Goal: Information Seeking & Learning: Check status

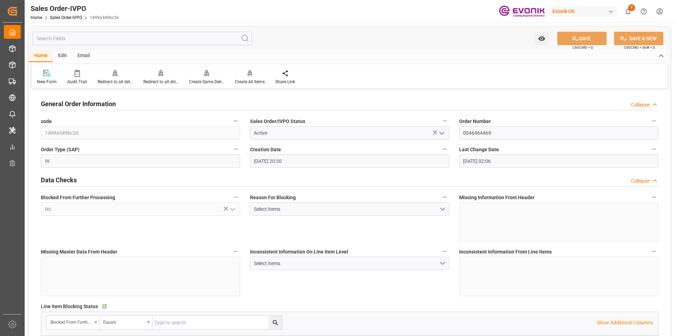
scroll to position [282, 0]
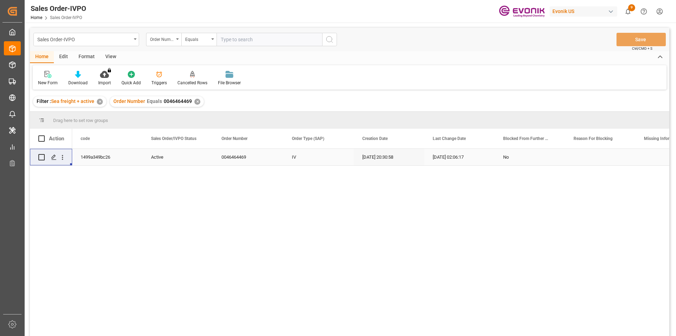
click at [195, 103] on div "✕" at bounding box center [197, 102] width 6 height 6
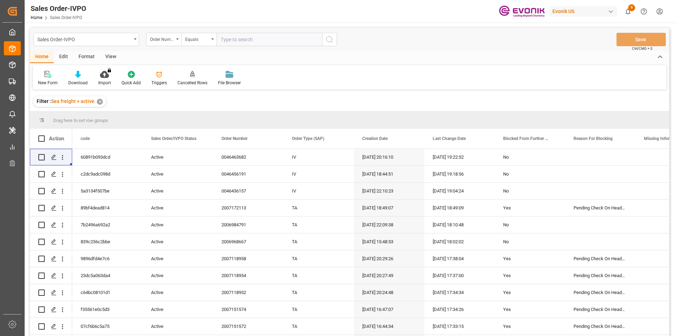
click at [266, 42] on input "text" at bounding box center [270, 39] width 106 height 13
paste input "2007109677"
type input "2007109677"
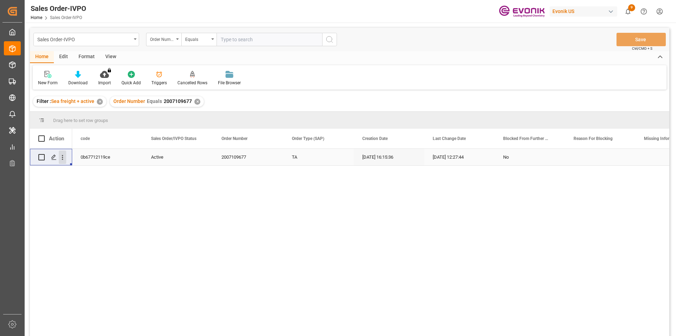
click at [62, 156] on icon "open menu" at bounding box center [62, 157] width 7 height 7
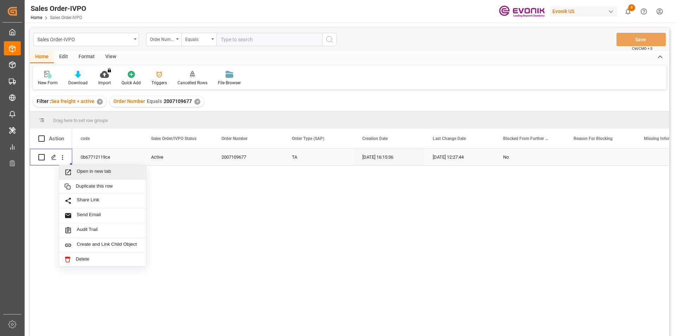
click at [100, 174] on span "Open in new tab" at bounding box center [109, 171] width 64 height 7
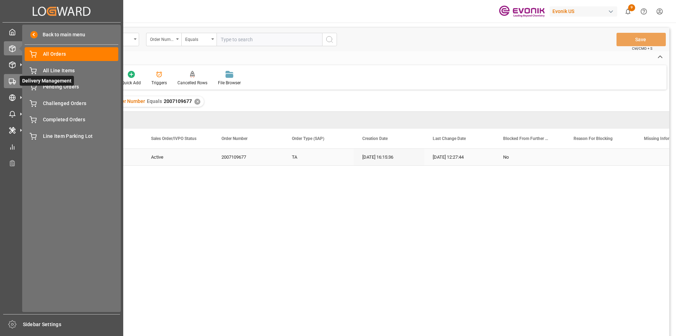
click at [14, 78] on icon at bounding box center [12, 81] width 7 height 7
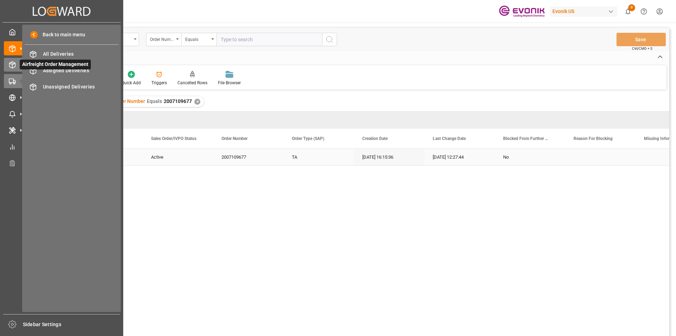
click at [10, 65] on icon at bounding box center [12, 64] width 7 height 7
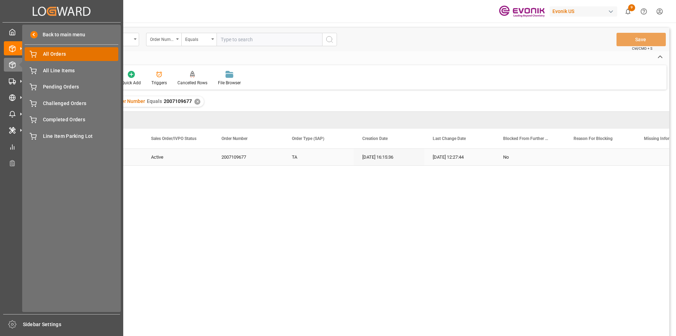
click at [63, 53] on span "All Orders" at bounding box center [81, 53] width 76 height 7
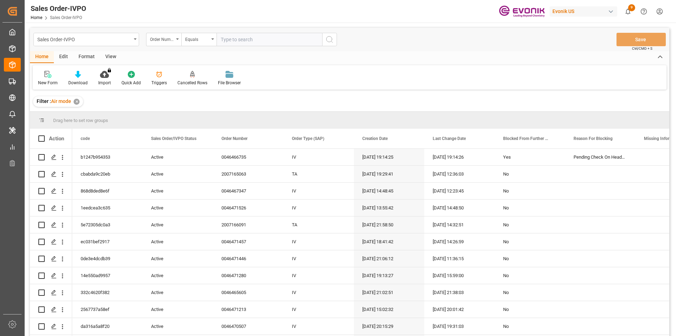
click at [263, 43] on input "text" at bounding box center [270, 39] width 106 height 13
paste input "46466735"
type input "46466735"
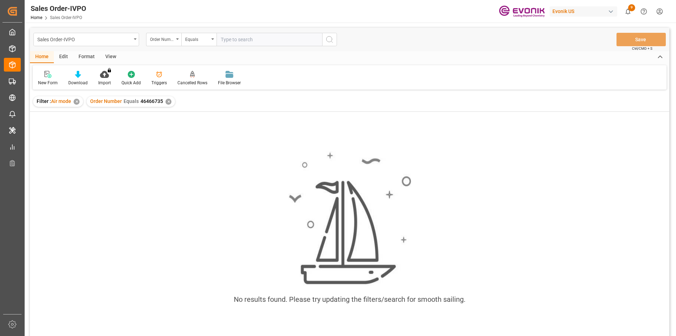
click at [166, 102] on div "✕" at bounding box center [169, 102] width 6 height 6
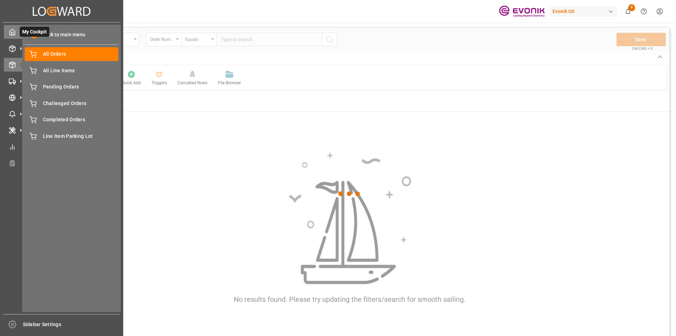
click at [45, 35] on span "My Cockpit" at bounding box center [35, 32] width 30 height 10
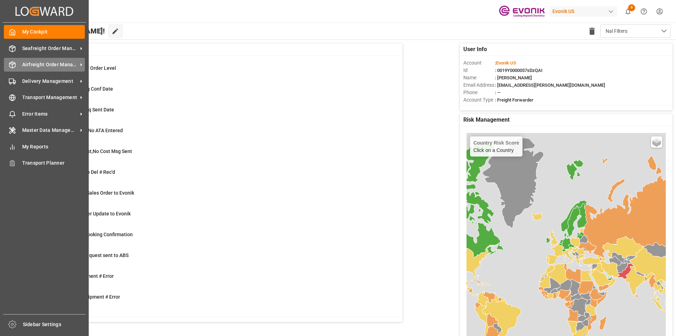
click at [18, 67] on div "Airfreight Order Management Airfreight Order Management" at bounding box center [44, 65] width 81 height 14
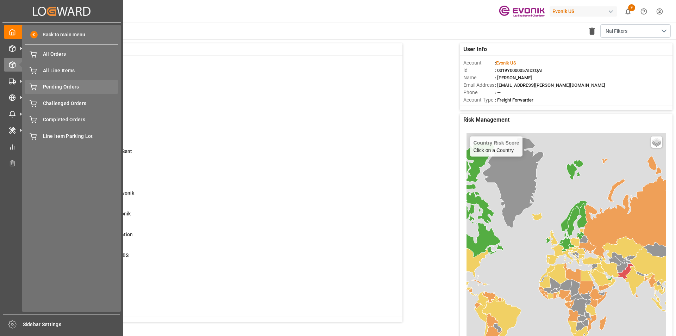
click at [60, 86] on span "Pending Orders" at bounding box center [81, 86] width 76 height 7
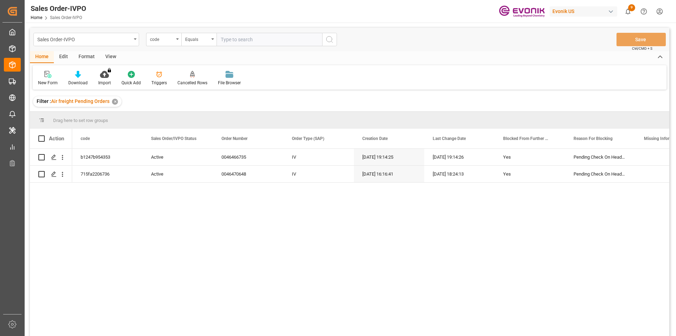
click at [175, 41] on div "code" at bounding box center [163, 39] width 35 height 13
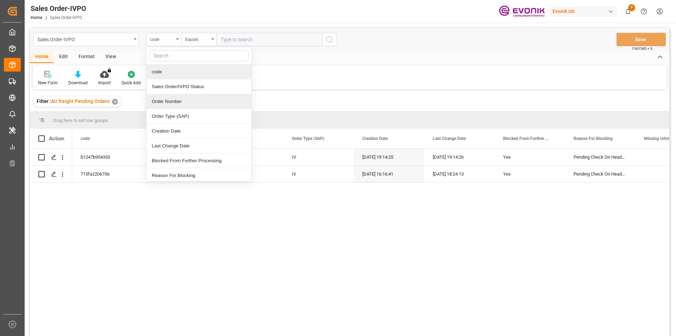
click at [168, 104] on div "Order Number" at bounding box center [199, 101] width 105 height 15
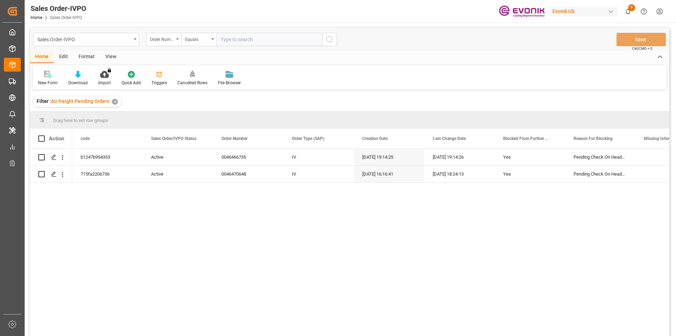
click at [231, 41] on input "text" at bounding box center [270, 39] width 106 height 13
paste input "46466735"
type input "46466735"
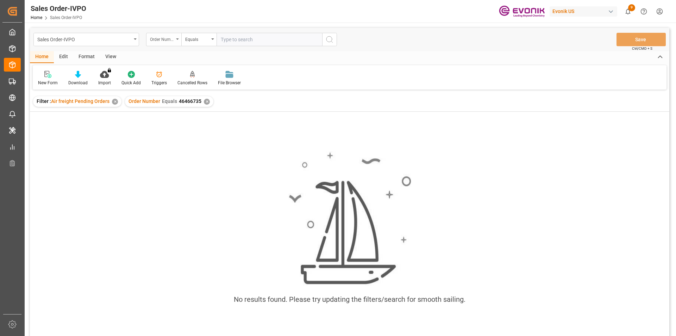
click at [172, 42] on div "Order Number" at bounding box center [162, 39] width 24 height 8
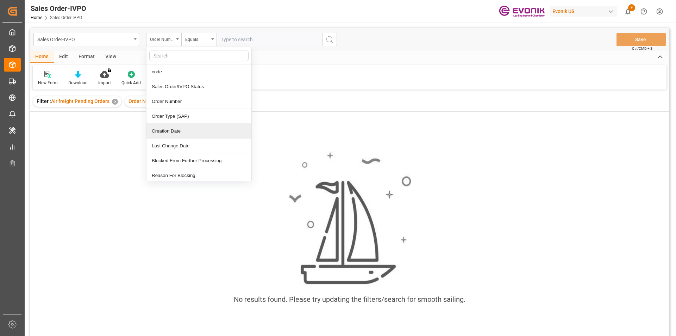
click at [109, 117] on div "No results found. Please try updating the filters/search for smooth sailing." at bounding box center [350, 233] width 640 height 243
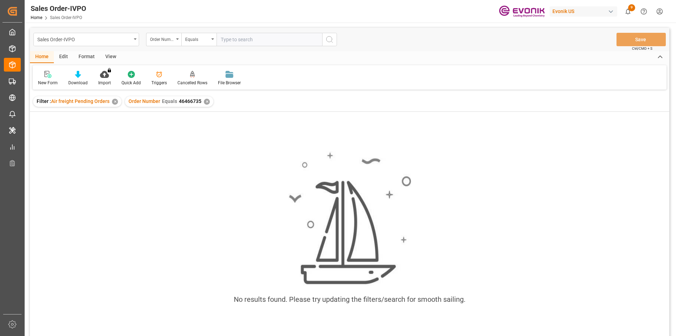
click at [204, 100] on div "✕" at bounding box center [207, 102] width 6 height 6
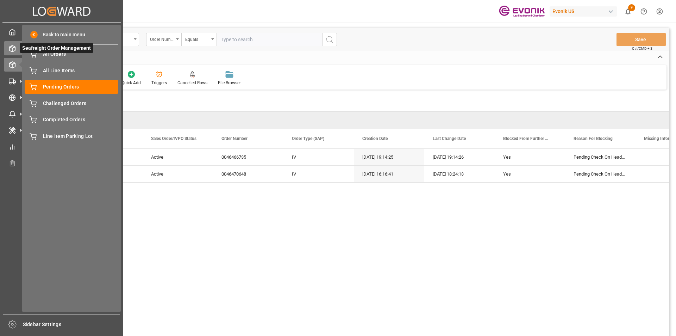
click at [12, 51] on line at bounding box center [12, 50] width 0 height 4
click at [11, 42] on div "Seafreight Order Management Seafreight Order Management" at bounding box center [62, 48] width 116 height 14
click at [31, 33] on span "My Cockpit" at bounding box center [35, 32] width 30 height 10
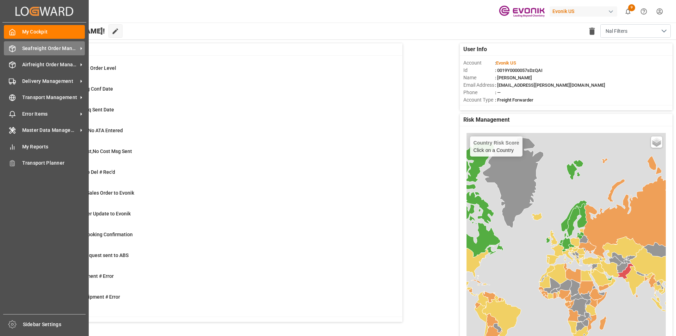
click at [14, 48] on line at bounding box center [12, 46] width 3 height 1
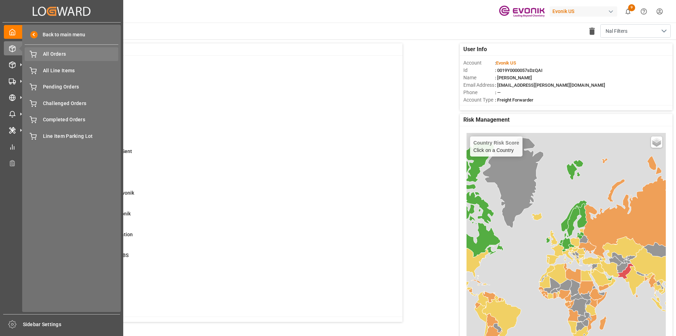
click at [52, 54] on span "All Orders" at bounding box center [81, 53] width 76 height 7
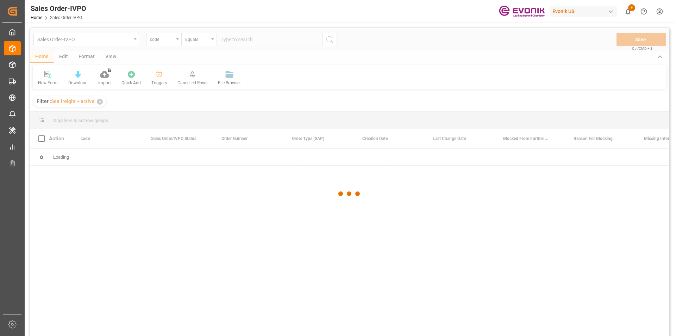
click at [165, 42] on div at bounding box center [350, 193] width 640 height 331
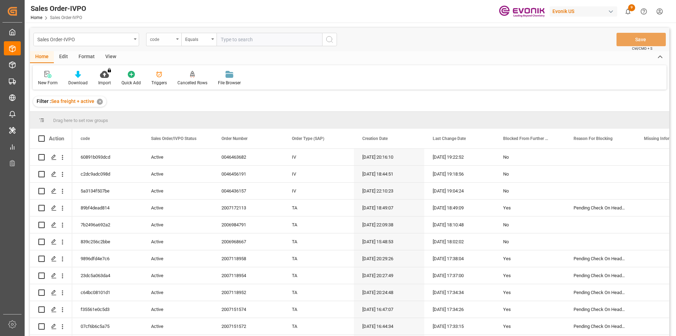
click at [174, 40] on div "code" at bounding box center [162, 39] width 24 height 8
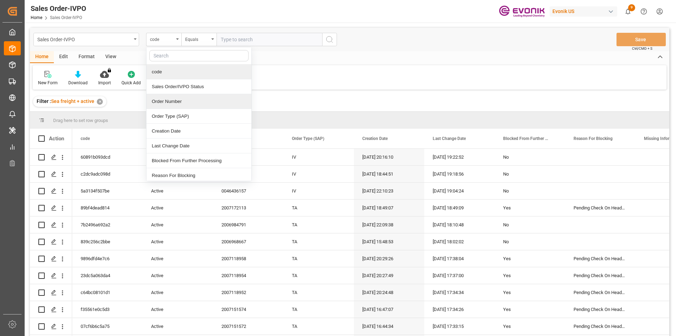
click at [170, 100] on div "Order Number" at bounding box center [199, 101] width 105 height 15
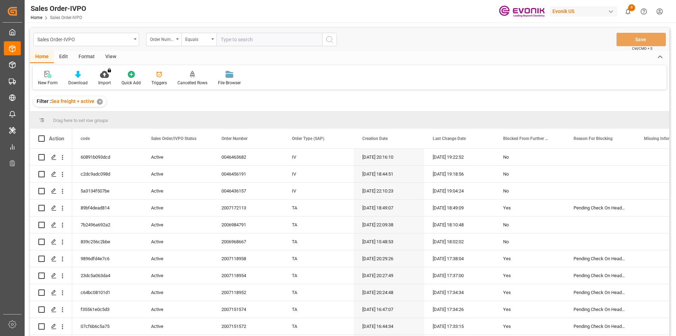
click at [230, 43] on input "text" at bounding box center [270, 39] width 106 height 13
paste input "25080203"
type input "25080203"
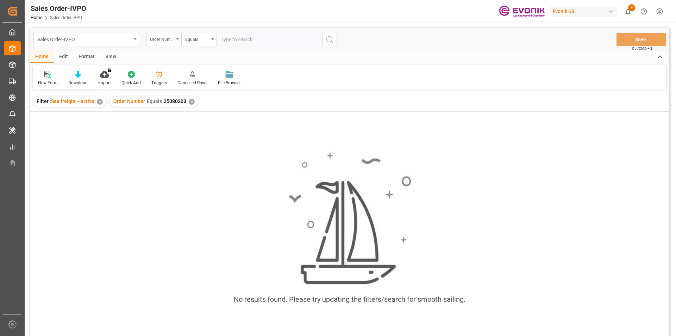
click at [244, 37] on input "text" at bounding box center [270, 39] width 106 height 13
click at [191, 101] on div "✕" at bounding box center [192, 102] width 6 height 6
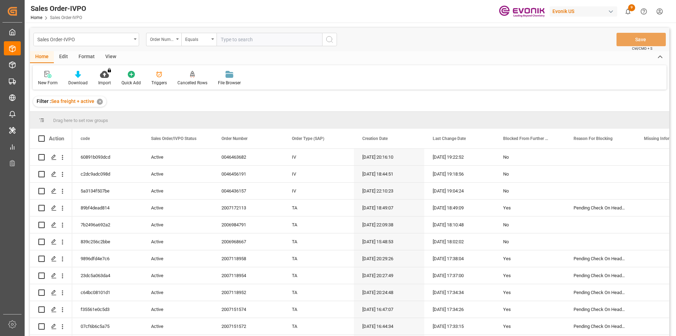
click at [244, 37] on input "text" at bounding box center [270, 39] width 106 height 13
paste input "2007109677"
type input "2007109677"
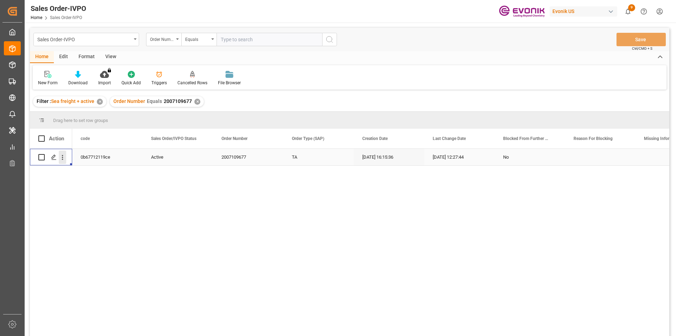
click at [64, 157] on icon "open menu" at bounding box center [62, 157] width 7 height 7
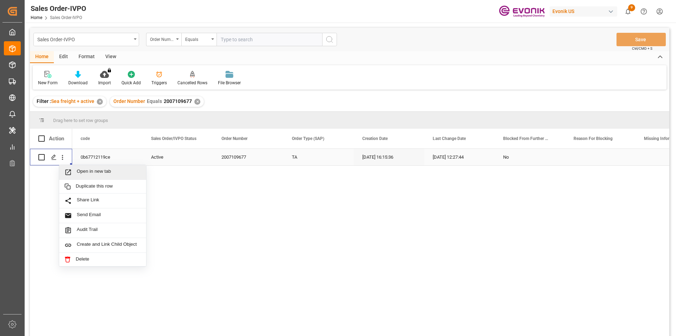
click at [101, 174] on span "Open in new tab" at bounding box center [109, 171] width 64 height 7
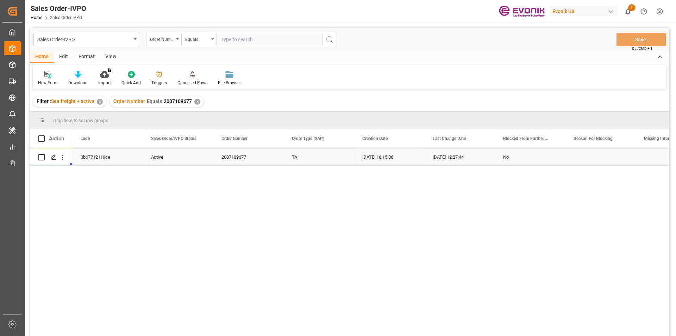
click at [197, 100] on div "✕" at bounding box center [197, 102] width 6 height 6
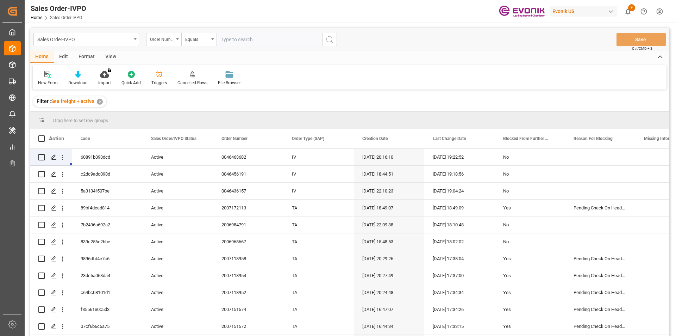
click at [248, 37] on input "text" at bounding box center [270, 39] width 106 height 13
paste input "2007110188"
type input "200711018"
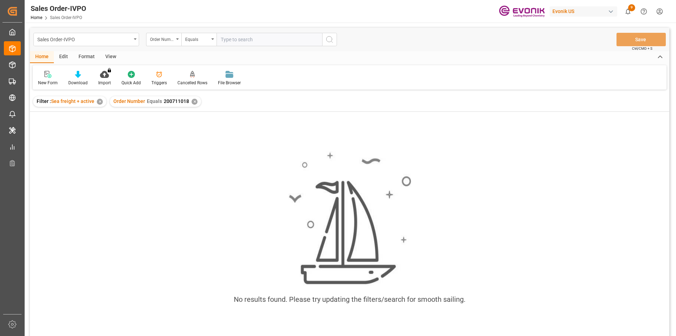
click at [194, 99] on div "✕" at bounding box center [195, 102] width 6 height 6
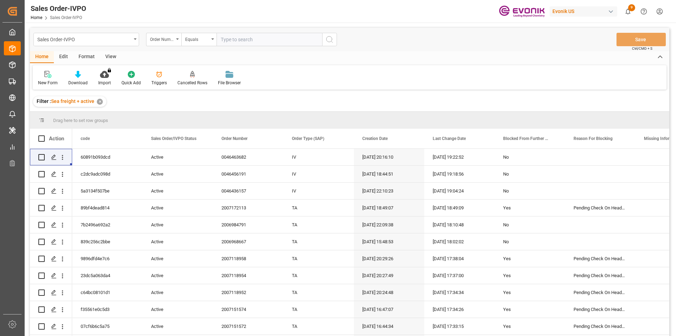
click at [235, 38] on input "text" at bounding box center [270, 39] width 106 height 13
paste input "2007110188"
type input "2007110188"
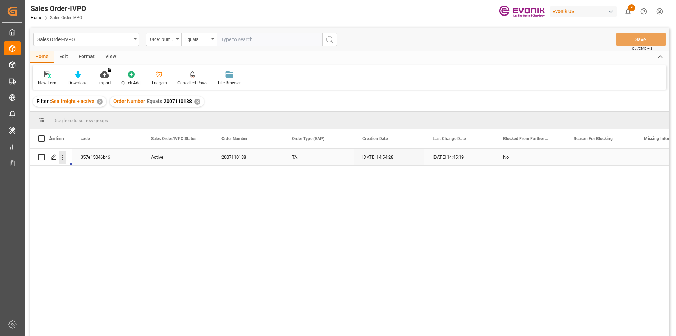
click at [62, 157] on icon "open menu" at bounding box center [62, 157] width 7 height 7
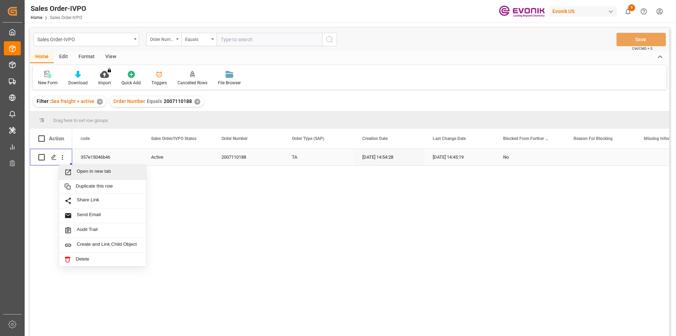
click at [109, 175] on span "Open in new tab" at bounding box center [109, 171] width 64 height 7
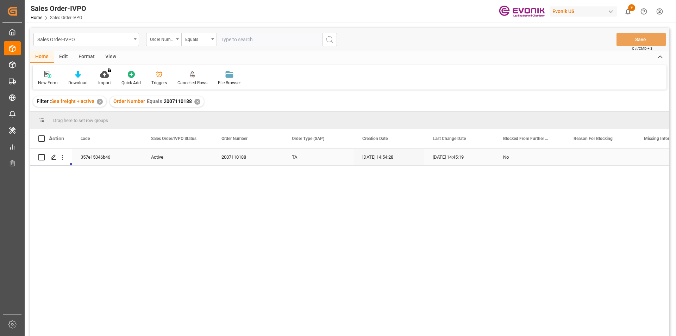
click at [196, 103] on div "✕" at bounding box center [197, 102] width 6 height 6
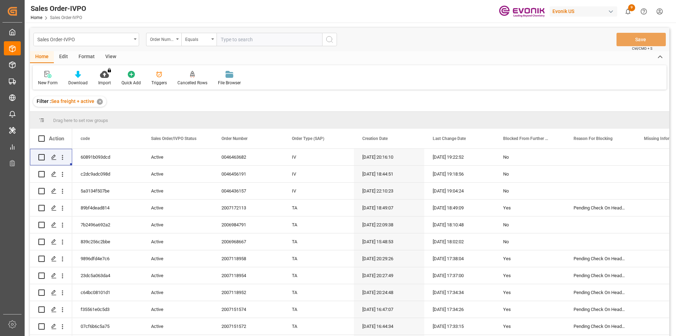
click at [261, 38] on input "text" at bounding box center [270, 39] width 106 height 13
paste input "0046462091"
type input "0046462091"
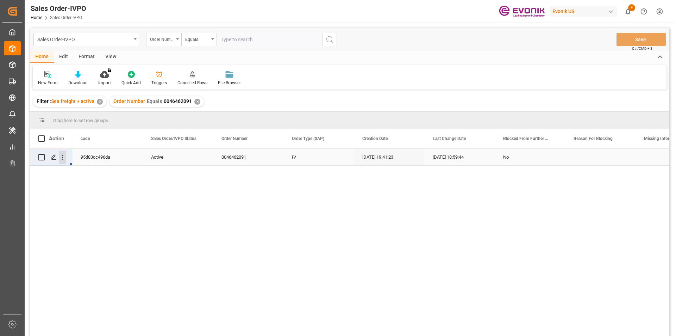
click at [63, 158] on icon "open menu" at bounding box center [62, 157] width 7 height 7
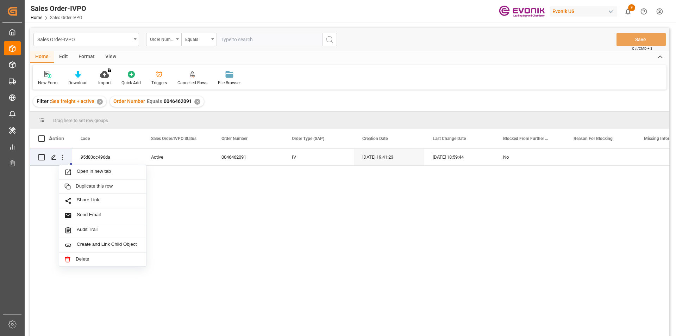
click at [100, 54] on div "View" at bounding box center [110, 57] width 21 height 12
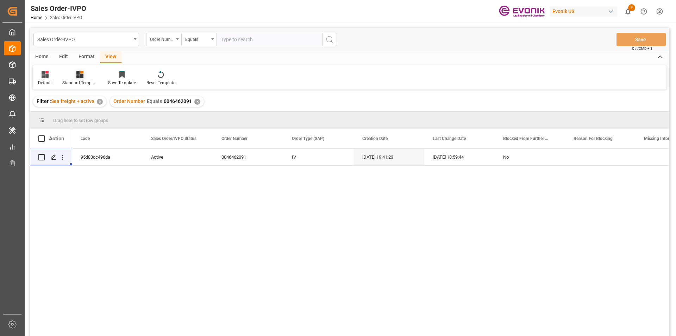
click at [81, 73] on icon at bounding box center [81, 72] width 3 height 3
click at [79, 58] on div "Format" at bounding box center [86, 57] width 27 height 12
click at [107, 54] on div "View" at bounding box center [110, 57] width 21 height 12
click at [87, 79] on div "Standard Templates" at bounding box center [80, 77] width 46 height 15
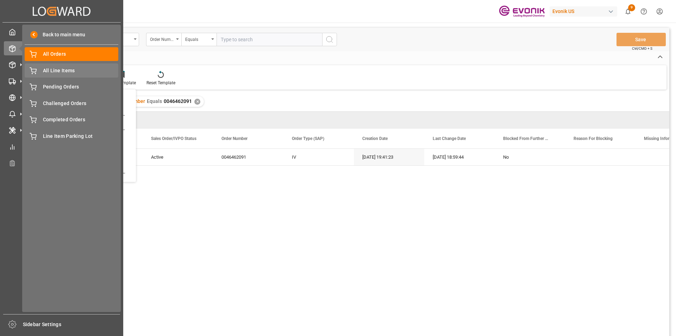
click at [76, 66] on div "All Line Items All Line Items" at bounding box center [72, 70] width 94 height 14
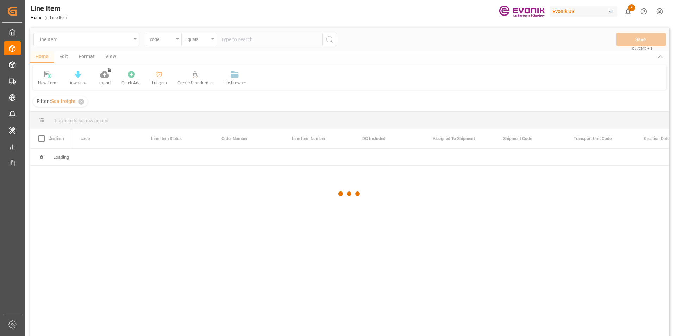
click at [237, 43] on div at bounding box center [350, 193] width 640 height 331
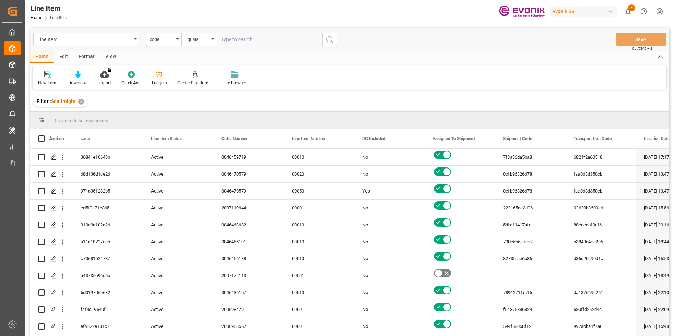
click at [237, 43] on input "text" at bounding box center [270, 39] width 106 height 13
paste input "0046462091"
type input "0046462091"
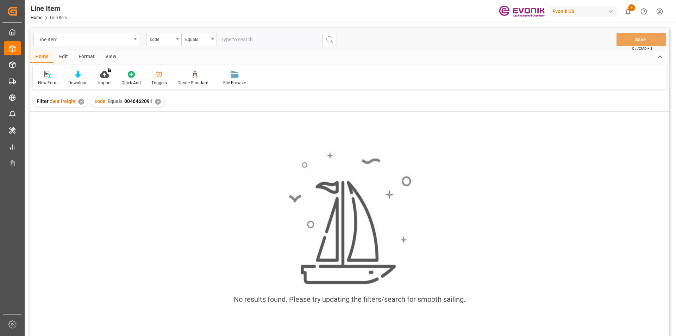
click at [109, 57] on div "View" at bounding box center [110, 57] width 21 height 12
click at [79, 76] on icon at bounding box center [79, 74] width 7 height 7
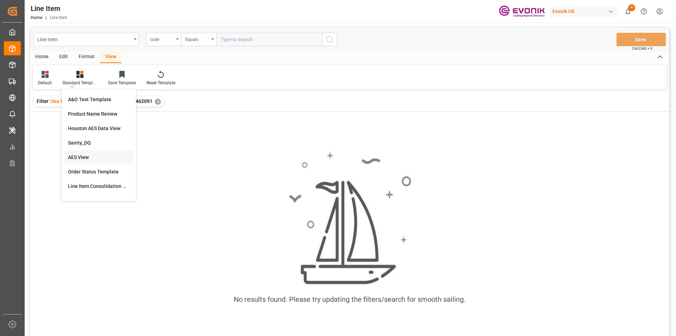
click at [87, 157] on div "AES View" at bounding box center [99, 157] width 62 height 7
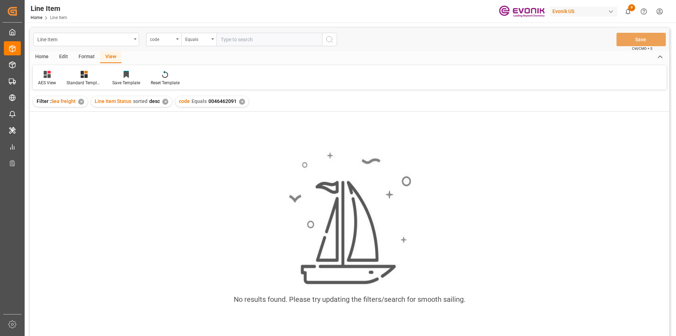
click at [167, 101] on div "✕" at bounding box center [165, 102] width 6 height 6
click at [156, 100] on div "✕" at bounding box center [158, 102] width 6 height 6
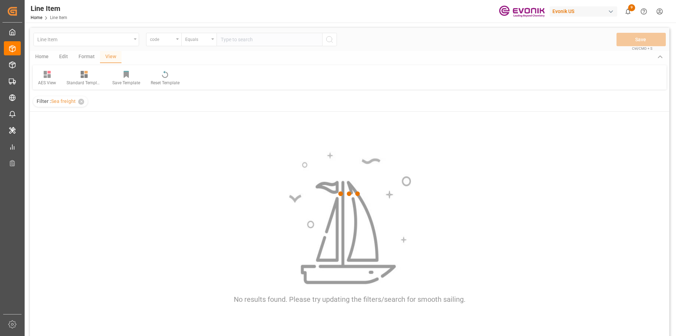
click at [255, 42] on div at bounding box center [350, 193] width 640 height 331
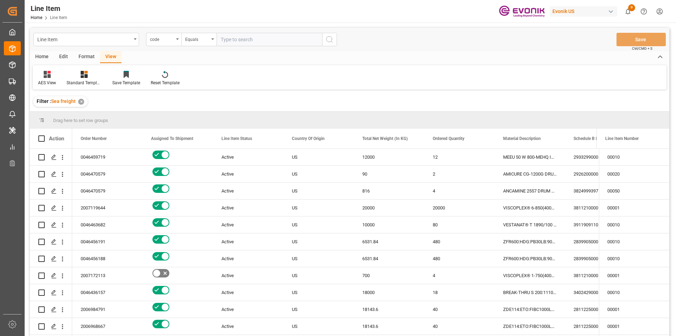
click at [255, 42] on input "text" at bounding box center [270, 39] width 106 height 13
paste input "0046462091"
type input "0046462091"
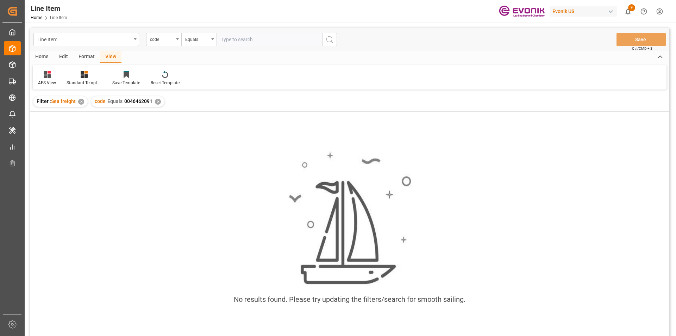
click at [87, 58] on div "Format" at bounding box center [86, 57] width 27 height 12
click at [111, 57] on div "View" at bounding box center [110, 57] width 21 height 12
click at [156, 36] on div "code" at bounding box center [162, 39] width 24 height 8
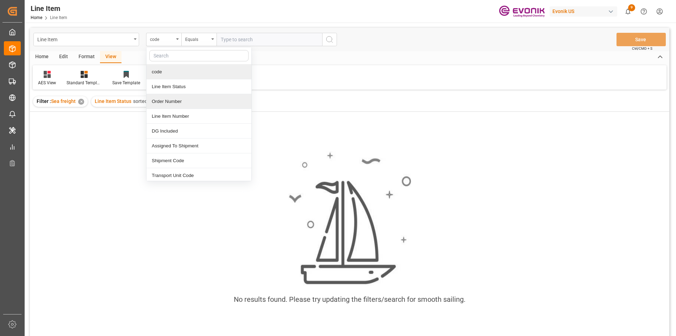
click at [163, 94] on div "Order Number" at bounding box center [199, 101] width 105 height 15
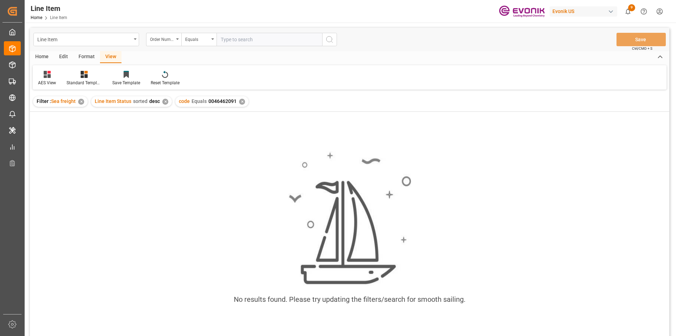
click at [237, 39] on input "text" at bounding box center [270, 39] width 106 height 13
click at [240, 102] on div "✕" at bounding box center [242, 102] width 6 height 6
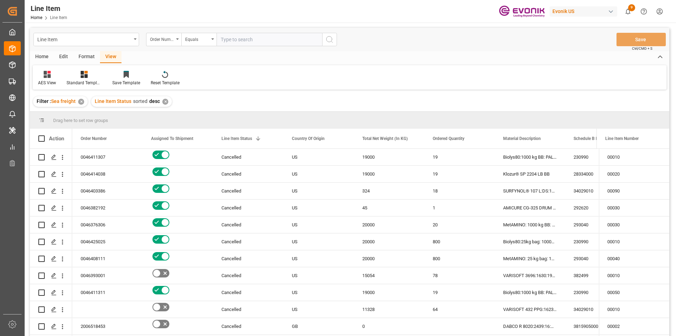
click at [238, 43] on input "text" at bounding box center [270, 39] width 106 height 13
paste input "0046462091"
type input "0046462091"
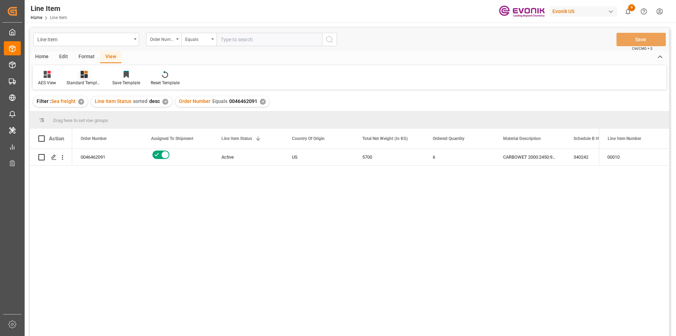
click at [87, 77] on icon at bounding box center [84, 74] width 7 height 7
click at [94, 156] on div "AES View" at bounding box center [103, 157] width 62 height 7
click at [61, 158] on icon "open menu" at bounding box center [62, 157] width 7 height 7
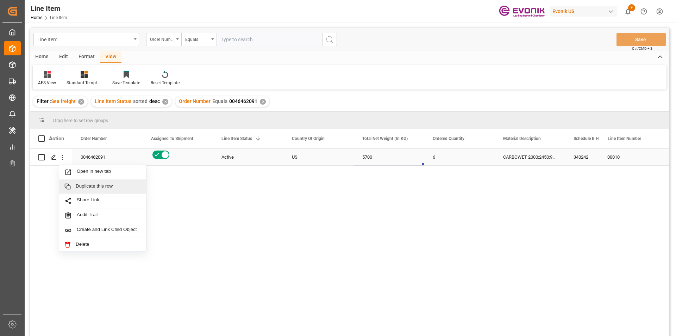
click at [357, 157] on div "5700" at bounding box center [389, 157] width 70 height 17
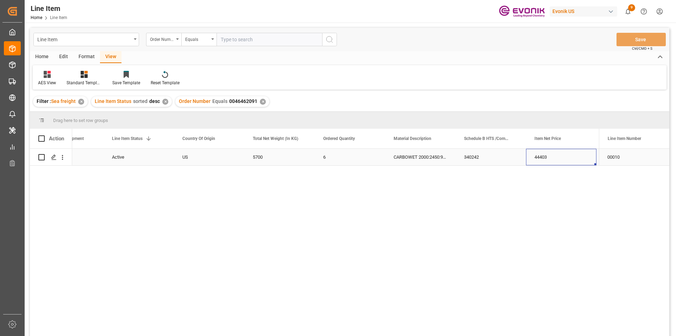
scroll to position [0, 180]
click at [194, 151] on div "5700" at bounding box center [209, 157] width 70 height 17
click at [470, 157] on div "44403" at bounding box center [491, 157] width 70 height 17
click at [556, 158] on div "USD" at bounding box center [561, 157] width 70 height 17
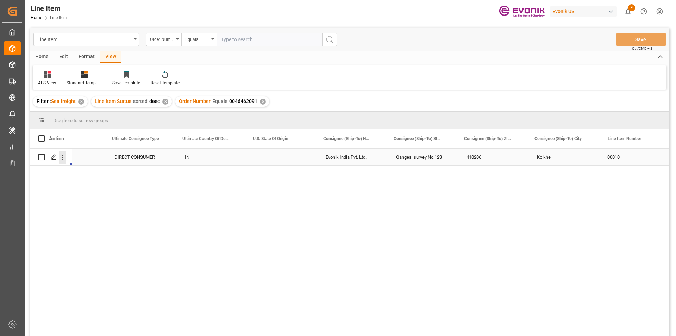
click at [61, 158] on icon "open menu" at bounding box center [62, 157] width 7 height 7
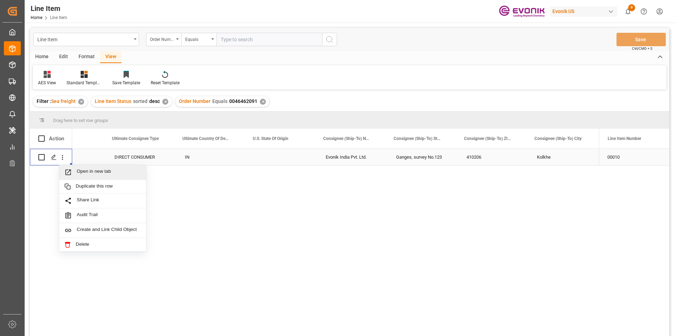
click at [90, 168] on div "Open in new tab" at bounding box center [102, 172] width 87 height 15
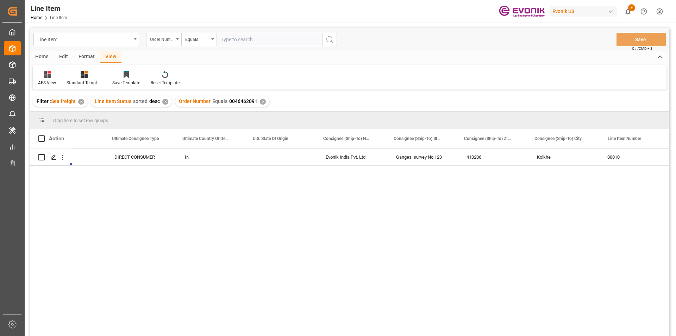
click at [262, 101] on div "✕" at bounding box center [263, 102] width 6 height 6
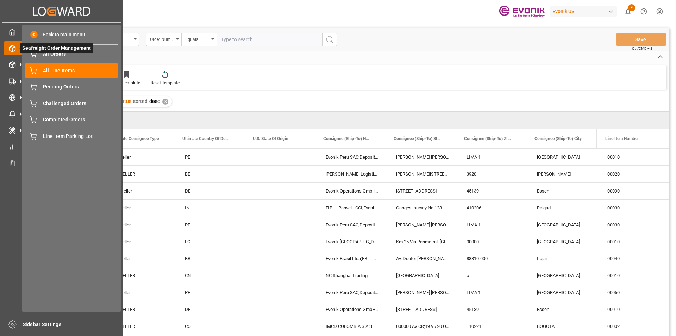
click at [57, 52] on span "Seafreight Order Management" at bounding box center [57, 48] width 74 height 10
click at [62, 54] on span "All Orders" at bounding box center [81, 53] width 76 height 7
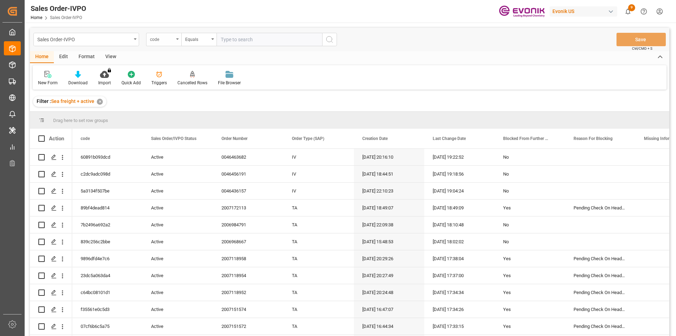
click at [164, 41] on div "code" at bounding box center [162, 39] width 24 height 8
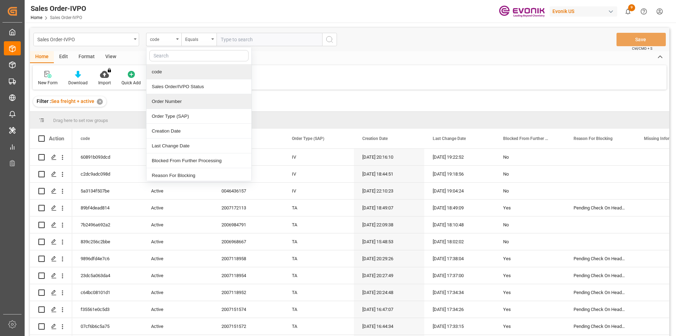
click at [177, 103] on div "Order Number" at bounding box center [199, 101] width 105 height 15
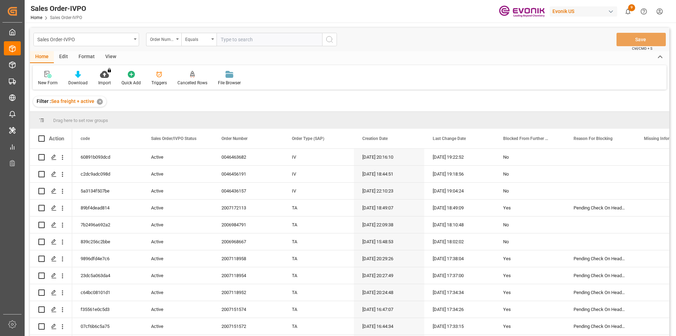
click at [240, 42] on input "text" at bounding box center [270, 39] width 106 height 13
paste input "251005010014"
type input "251005010014"
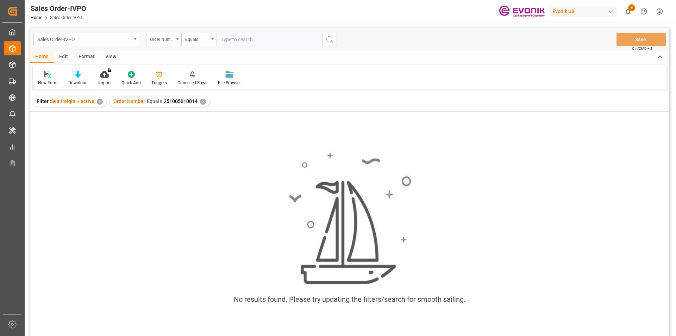
click at [200, 99] on div "✕" at bounding box center [203, 102] width 6 height 6
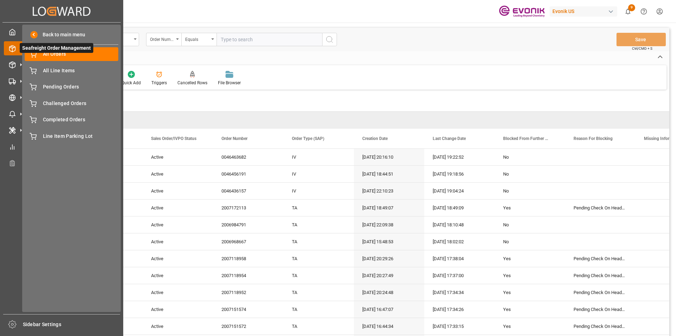
click at [13, 51] on icon at bounding box center [20, 48] width 15 height 15
drag, startPoint x: 86, startPoint y: 57, endPoint x: 89, endPoint y: 57, distance: 3.9
click at [86, 57] on span "All Orders" at bounding box center [81, 53] width 76 height 7
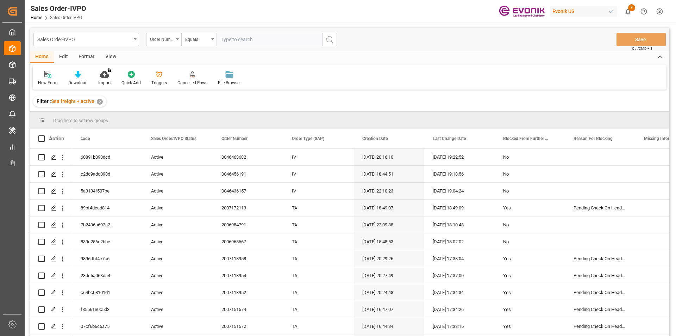
click at [228, 41] on input "text" at bounding box center [270, 39] width 106 height 13
paste input "251005010014"
type input "251005010014"
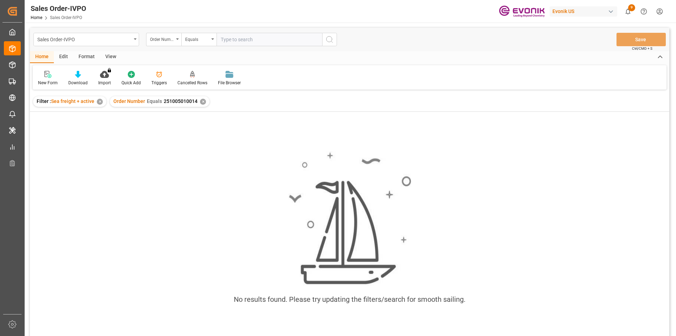
click at [201, 100] on div "✕" at bounding box center [203, 102] width 6 height 6
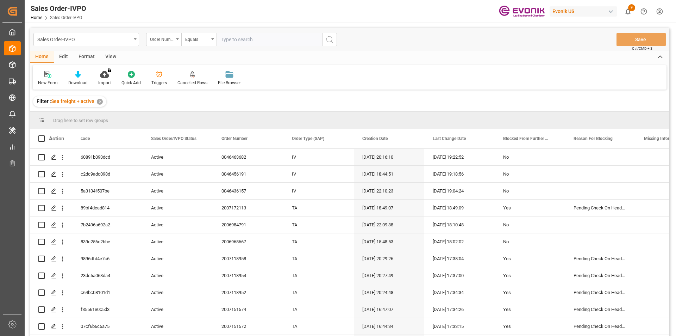
click at [242, 38] on input "text" at bounding box center [270, 39] width 106 height 13
paste input "0046461989"
type input "0046461989"
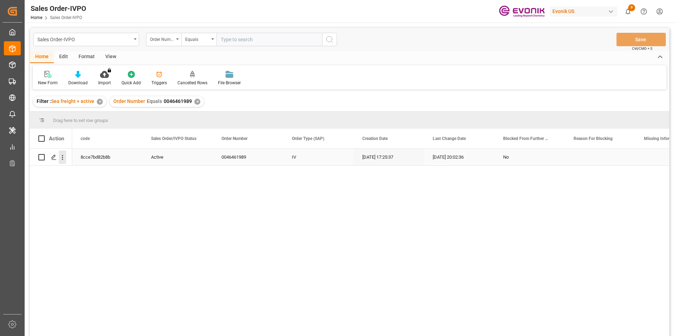
click at [63, 156] on icon "open menu" at bounding box center [62, 157] width 1 height 5
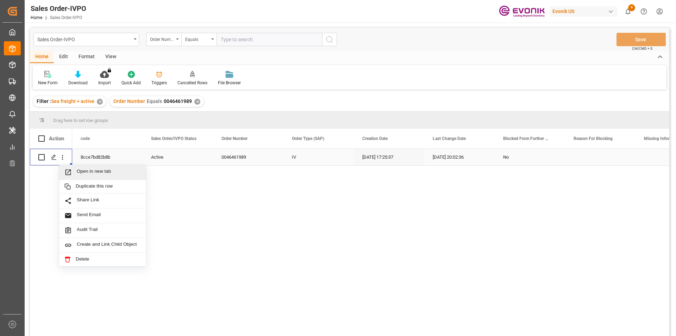
click at [108, 174] on span "Open in new tab" at bounding box center [109, 171] width 64 height 7
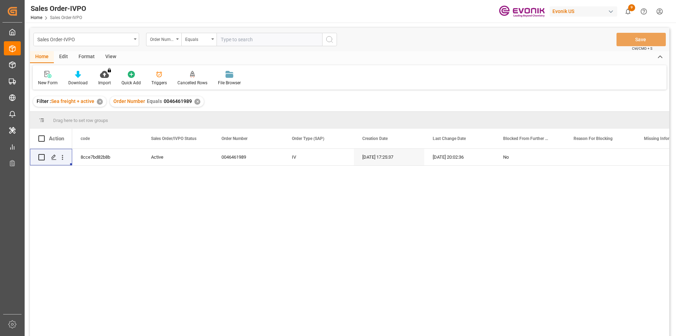
click at [195, 101] on div "✕" at bounding box center [197, 102] width 6 height 6
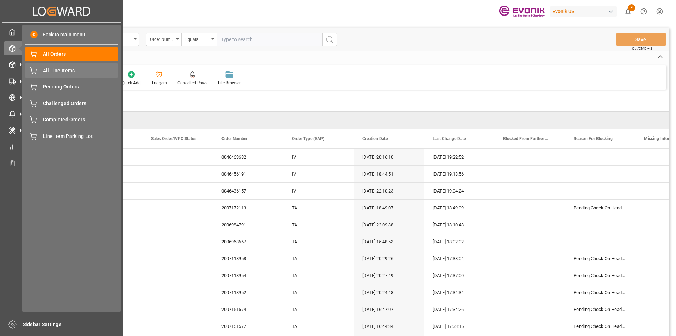
click at [48, 67] on span "All Line Items" at bounding box center [81, 70] width 76 height 7
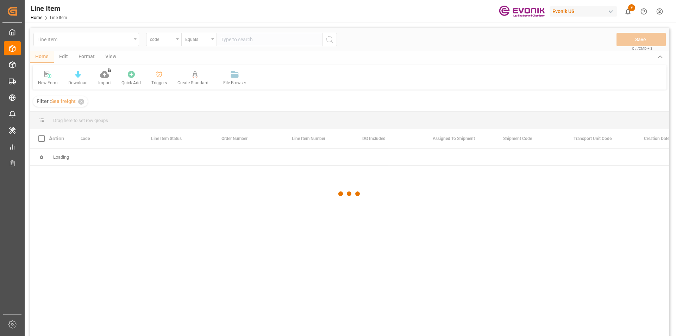
click at [246, 40] on div at bounding box center [350, 193] width 640 height 331
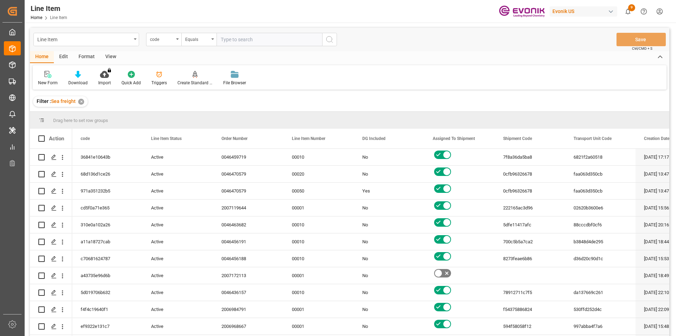
click at [246, 40] on input "text" at bounding box center [270, 39] width 106 height 13
paste input "0046462091"
type input "0046462091"
click at [172, 41] on div "code" at bounding box center [162, 39] width 24 height 8
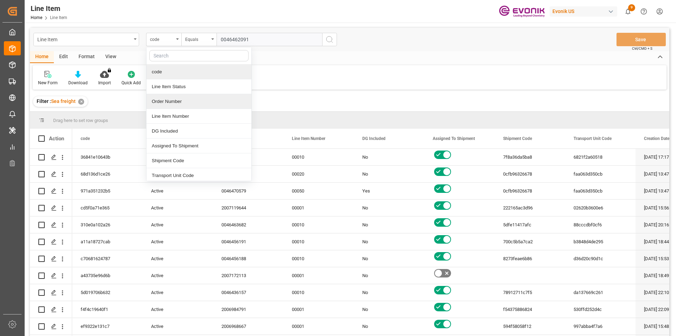
drag, startPoint x: 171, startPoint y: 101, endPoint x: 181, endPoint y: 91, distance: 14.7
click at [171, 101] on div "Order Number" at bounding box center [199, 101] width 105 height 15
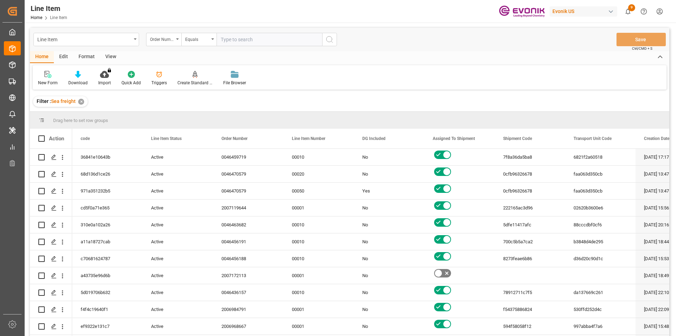
click at [243, 38] on input "text" at bounding box center [270, 39] width 106 height 13
paste input "0046462091"
type input "0046462091"
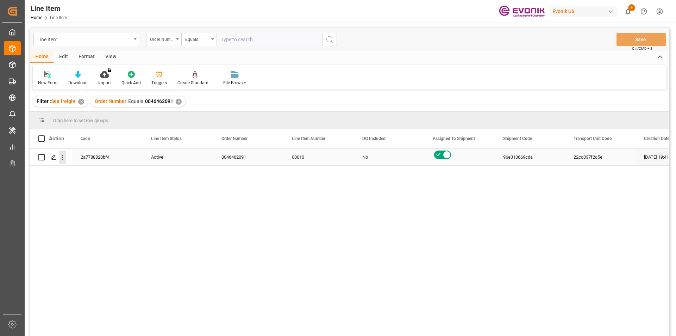
click at [59, 160] on icon "open menu" at bounding box center [62, 157] width 7 height 7
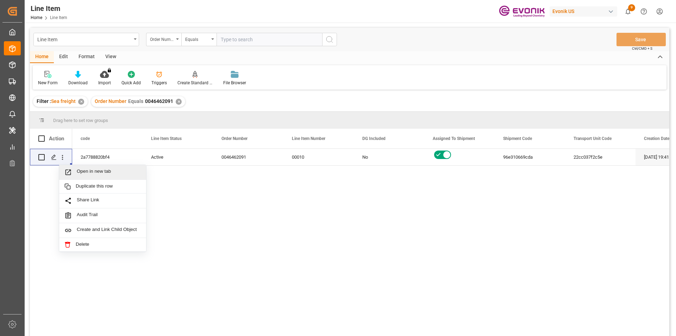
click at [110, 55] on div "View" at bounding box center [110, 57] width 21 height 12
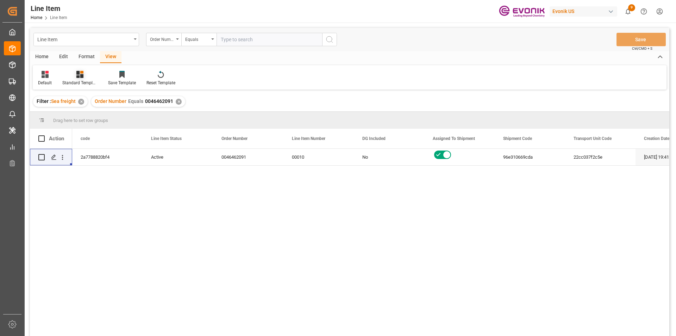
click at [88, 76] on div at bounding box center [79, 73] width 35 height 7
click at [89, 156] on div "AES View" at bounding box center [99, 157] width 62 height 7
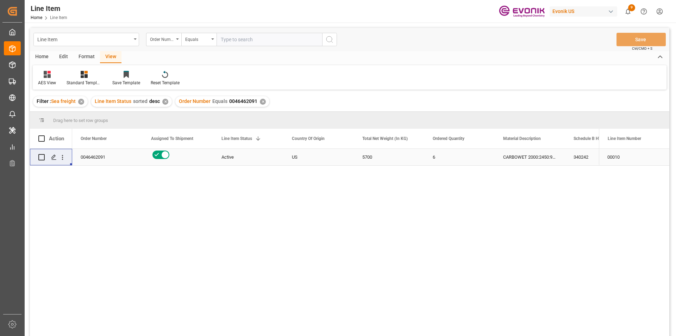
click at [308, 162] on div "US" at bounding box center [319, 157] width 70 height 17
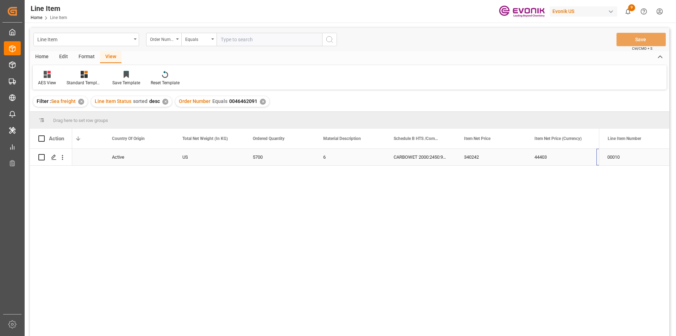
scroll to position [0, 180]
click at [522, 161] on div "44403" at bounding box center [491, 157] width 70 height 17
click at [261, 101] on div "✕" at bounding box center [263, 102] width 6 height 6
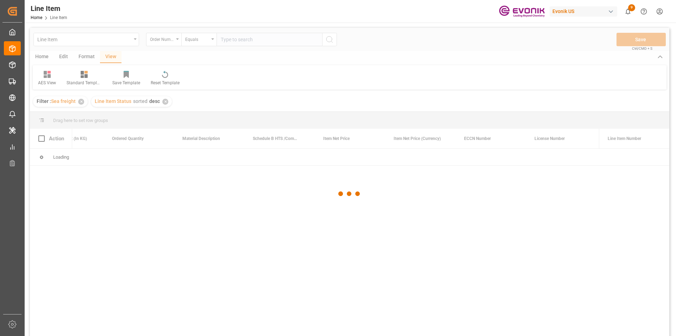
click at [245, 42] on div at bounding box center [350, 193] width 640 height 331
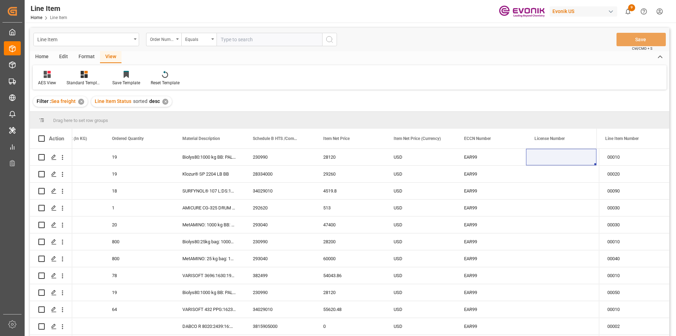
click at [250, 40] on input "text" at bounding box center [270, 39] width 106 height 13
paste input "0046461989"
type input "0046461989"
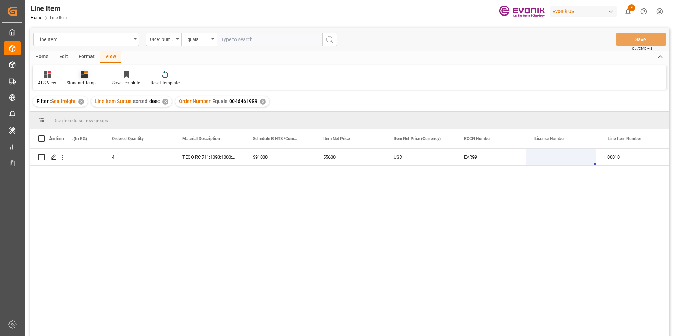
click at [87, 77] on icon at bounding box center [84, 74] width 7 height 7
click at [91, 155] on div "AES View" at bounding box center [103, 157] width 62 height 7
click at [132, 152] on div "4" at bounding box center [139, 157] width 70 height 17
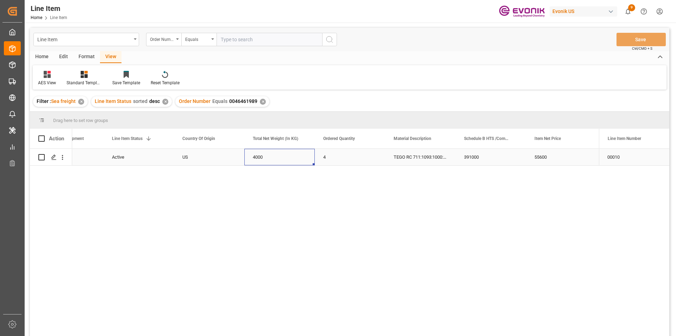
click at [251, 157] on div "4000" at bounding box center [279, 157] width 70 height 17
click at [556, 156] on div "55600" at bounding box center [561, 157] width 70 height 17
click at [499, 155] on div "391000" at bounding box center [491, 157] width 70 height 17
click at [165, 158] on div "4000" at bounding box center [139, 157] width 70 height 17
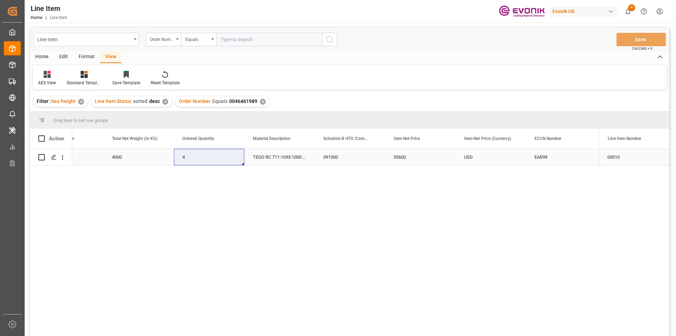
click at [545, 159] on div "EAR99" at bounding box center [562, 157] width 54 height 16
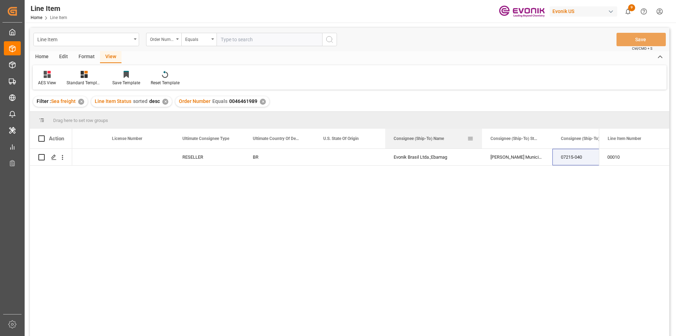
drag, startPoint x: 455, startPoint y: 137, endPoint x: 489, endPoint y: 133, distance: 33.4
click at [484, 133] on div at bounding box center [482, 139] width 3 height 20
click at [65, 161] on icon "open menu" at bounding box center [62, 157] width 7 height 7
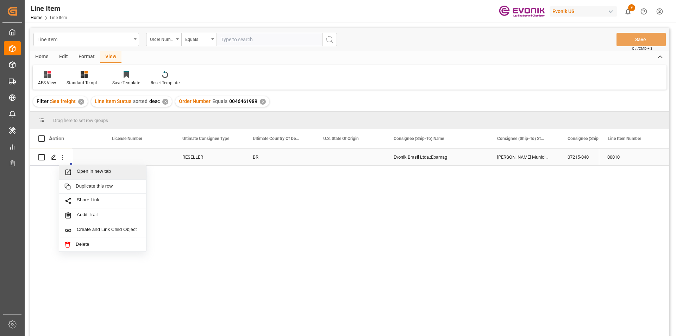
click at [105, 173] on span "Open in new tab" at bounding box center [109, 171] width 64 height 7
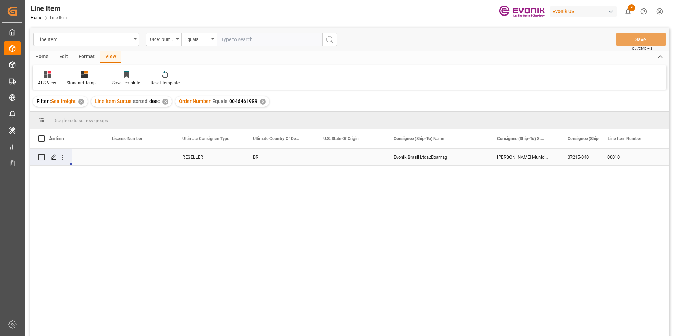
click at [262, 101] on div "✕" at bounding box center [263, 102] width 6 height 6
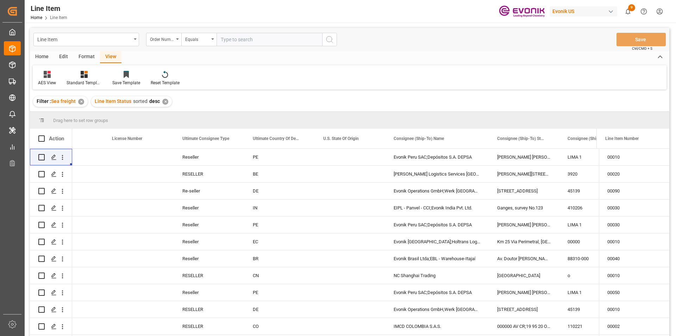
click at [231, 41] on input "text" at bounding box center [270, 39] width 106 height 13
paste input "2007060242"
type input "2007060242"
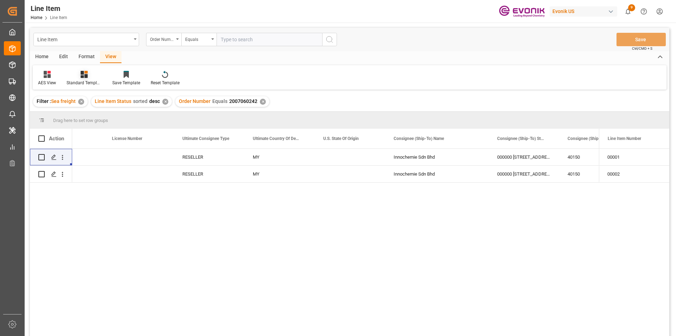
click at [86, 79] on div "Standard Templates" at bounding box center [84, 77] width 46 height 15
click at [87, 156] on div "AES View" at bounding box center [103, 157] width 62 height 7
click at [163, 164] on div "Press SPACE to select this row." at bounding box center [139, 157] width 70 height 17
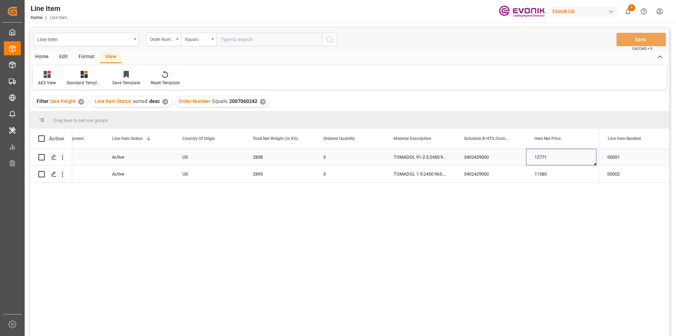
scroll to position [0, 180]
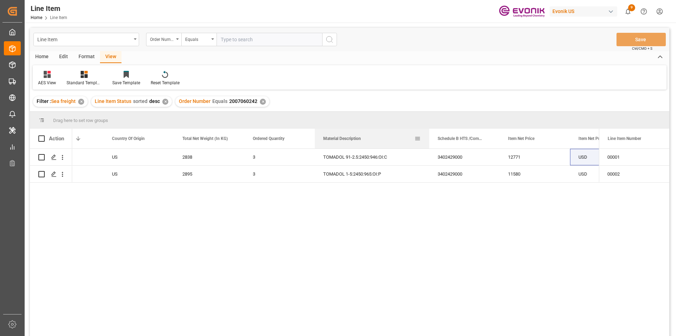
drag, startPoint x: 384, startPoint y: 141, endPoint x: 486, endPoint y: 155, distance: 103.5
click at [428, 135] on div at bounding box center [429, 139] width 3 height 20
click at [512, 157] on div "12771" at bounding box center [535, 157] width 70 height 17
click at [193, 159] on div "2838" at bounding box center [209, 157] width 70 height 17
click at [214, 171] on div "2895" at bounding box center [209, 174] width 70 height 17
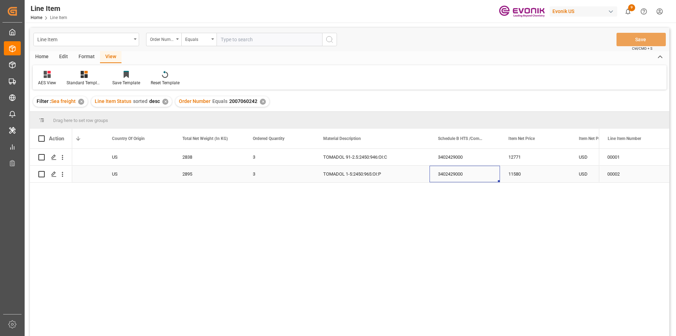
click at [499, 173] on div "3402429000" at bounding box center [465, 174] width 70 height 17
drag, startPoint x: 488, startPoint y: 174, endPoint x: 516, endPoint y: 177, distance: 28.4
click at [489, 174] on div "3402429000" at bounding box center [465, 174] width 70 height 17
click at [516, 177] on div "11580" at bounding box center [535, 174] width 70 height 17
click at [62, 161] on icon "open menu" at bounding box center [62, 157] width 7 height 7
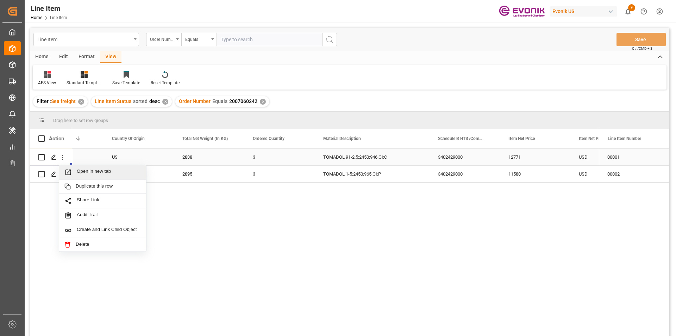
click at [132, 173] on span "Open in new tab" at bounding box center [109, 171] width 64 height 7
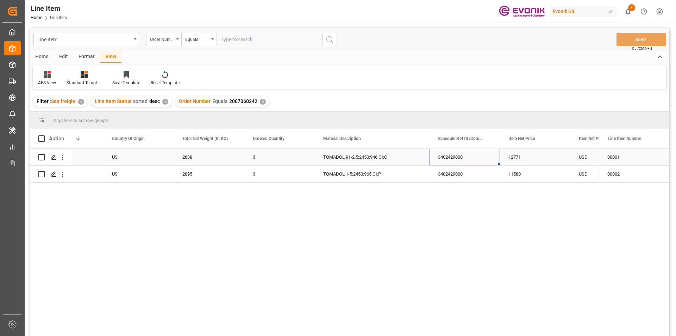
click at [499, 165] on div "3402429000" at bounding box center [465, 157] width 70 height 17
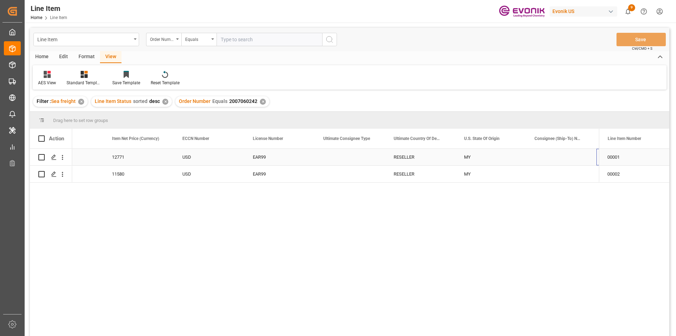
scroll to position [0, 647]
click at [260, 101] on div "✕" at bounding box center [263, 102] width 6 height 6
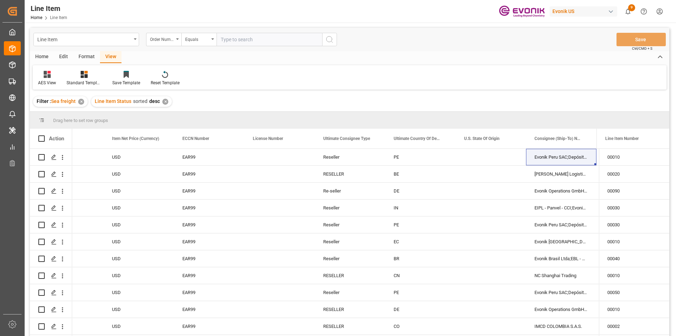
click at [236, 43] on input "text" at bounding box center [270, 39] width 106 height 13
paste input "0046470108"
type input "0046470108"
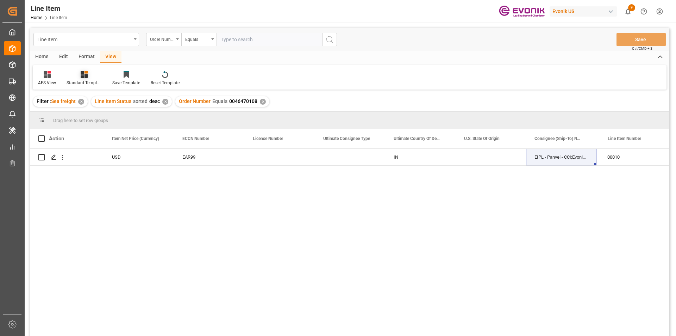
click at [90, 76] on div at bounding box center [84, 73] width 35 height 7
click at [90, 159] on div "AES View" at bounding box center [103, 157] width 62 height 7
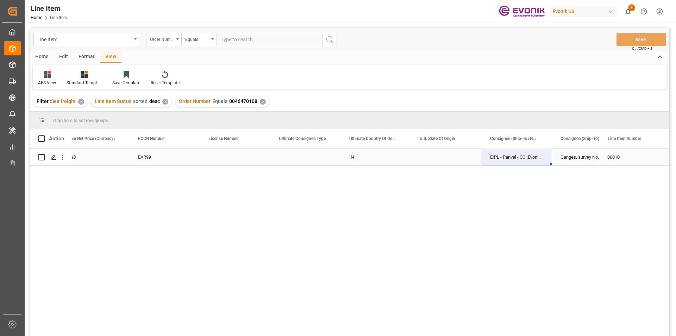
click at [178, 153] on div "EAR99" at bounding box center [165, 157] width 54 height 16
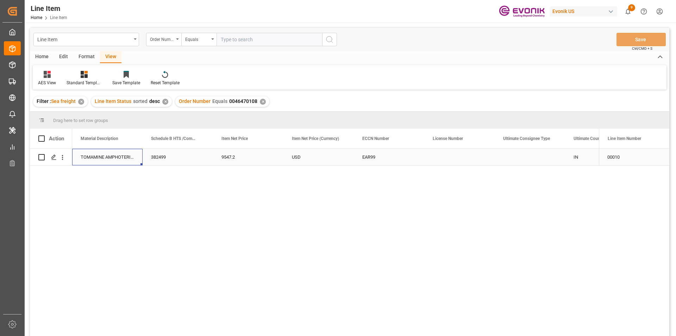
scroll to position [0, 282]
click at [178, 153] on div "1632" at bounding box center [178, 157] width 70 height 17
click at [256, 160] on div "8" at bounding box center [248, 157] width 70 height 17
click at [451, 155] on div "9547.2" at bounding box center [459, 157] width 70 height 17
click at [213, 157] on div "8" at bounding box center [248, 157] width 70 height 17
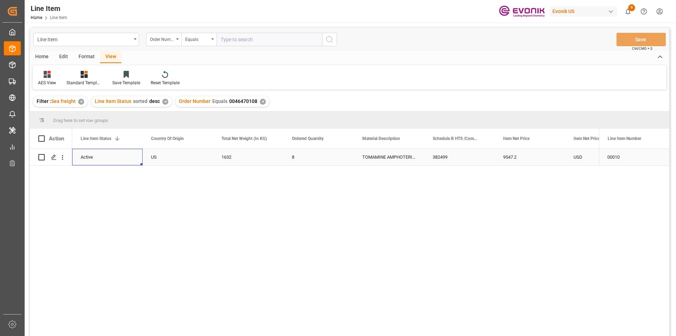
scroll to position [0, 0]
click at [591, 157] on div "382499" at bounding box center [600, 157] width 70 height 17
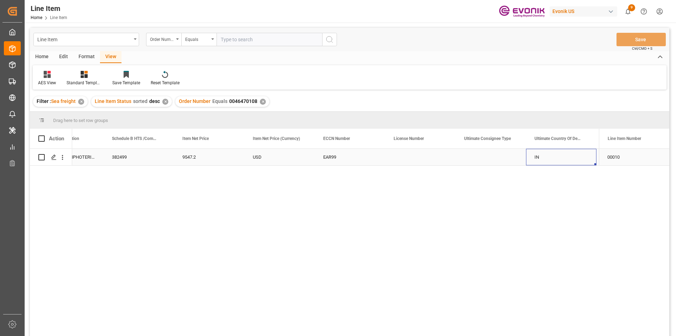
scroll to position [0, 532]
click at [481, 160] on div "IN" at bounding box center [491, 157] width 70 height 17
click at [63, 155] on icon "open menu" at bounding box center [62, 157] width 7 height 7
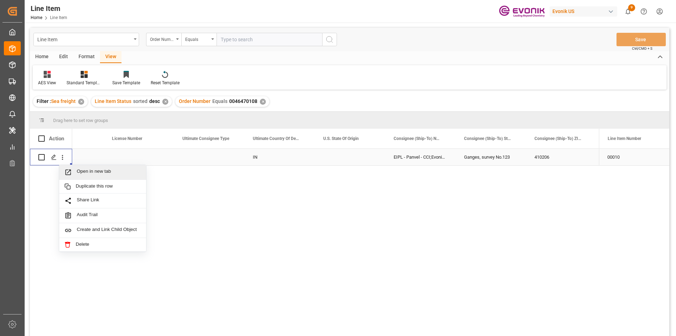
click at [103, 173] on span "Open in new tab" at bounding box center [109, 171] width 64 height 7
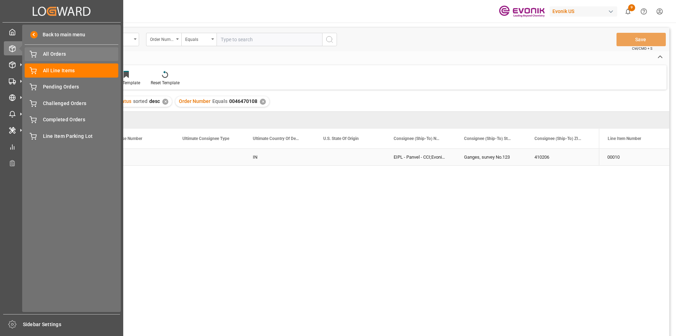
click at [56, 55] on span "All Orders" at bounding box center [81, 53] width 76 height 7
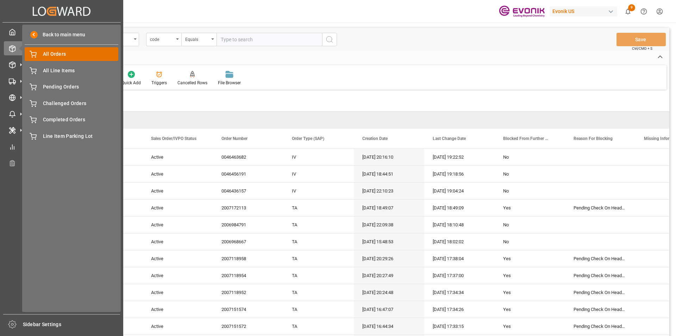
click at [69, 55] on span "All Orders" at bounding box center [81, 53] width 76 height 7
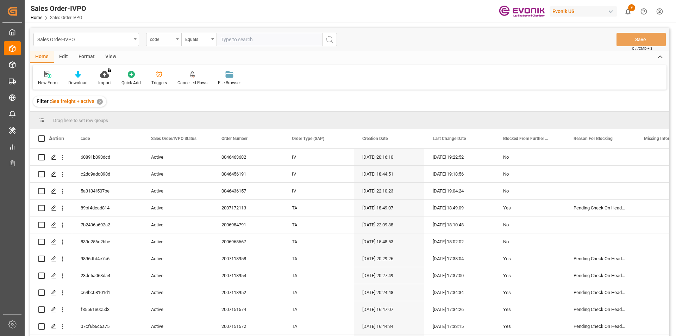
click at [157, 38] on div "code" at bounding box center [162, 39] width 24 height 8
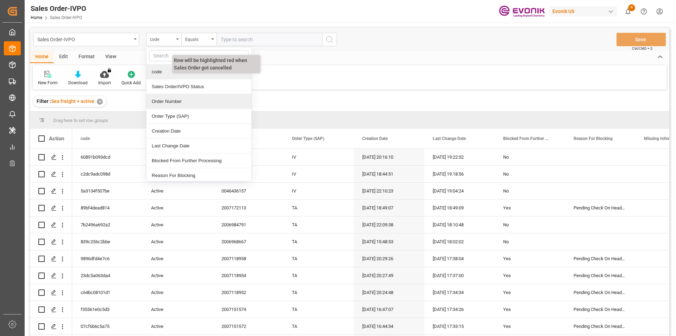
drag, startPoint x: 174, startPoint y: 101, endPoint x: 216, endPoint y: 70, distance: 51.9
click at [174, 100] on div "Order Number" at bounding box center [199, 101] width 105 height 15
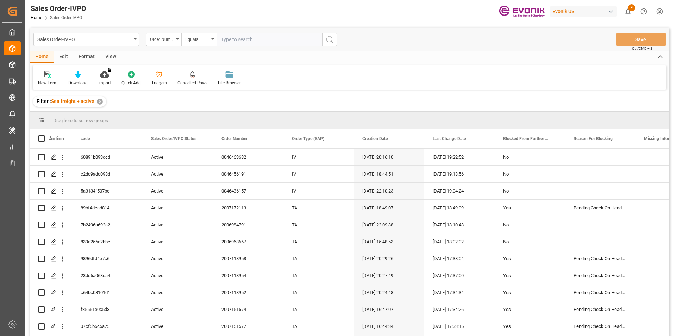
click at [254, 39] on input "text" at bounding box center [270, 39] width 106 height 13
paste input "0046470108"
type input "0046470108"
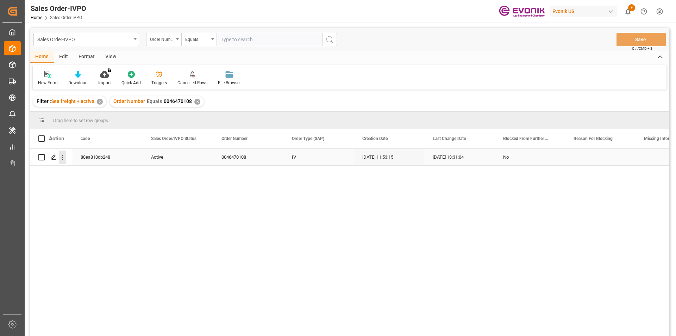
click at [62, 157] on icon "open menu" at bounding box center [62, 157] width 7 height 7
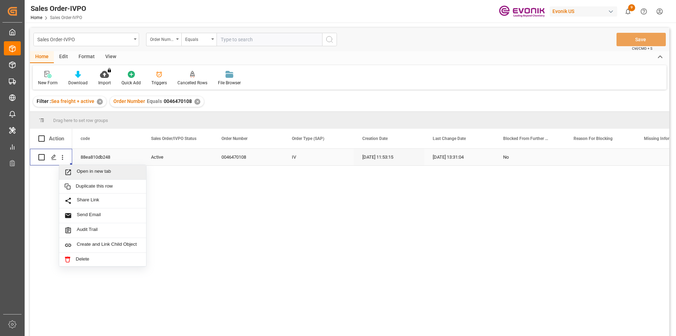
click at [109, 176] on span "Open in new tab" at bounding box center [109, 171] width 64 height 7
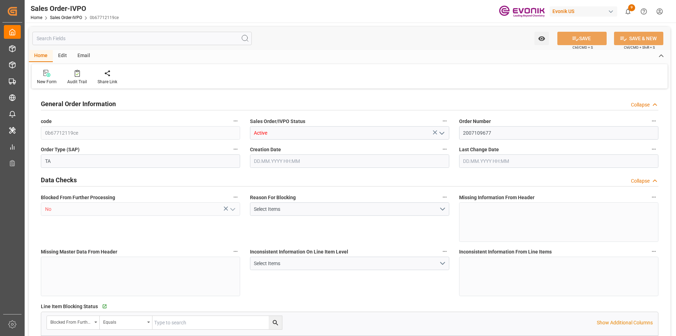
type input "AUFRE"
type input "0"
type input "1"
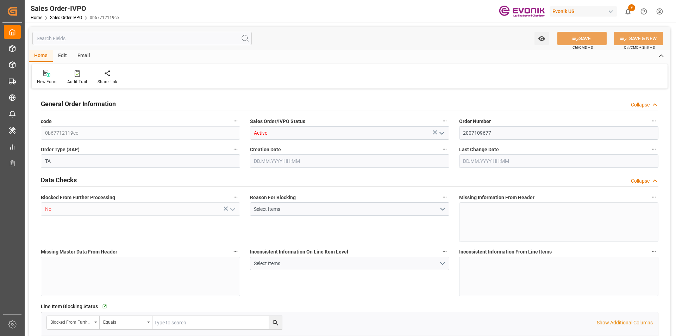
type input "15504"
type input "24.1474"
type input "17000"
type input "30"
type input "[DATE] 16:15"
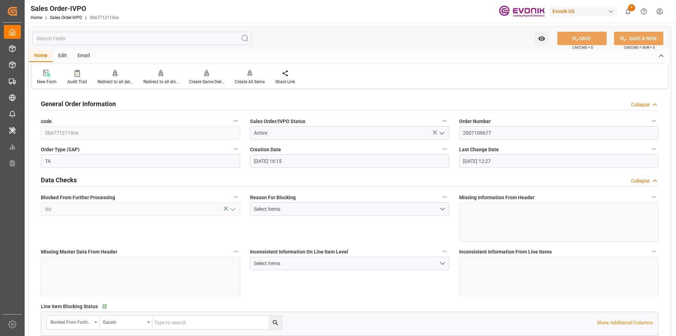
type input "[DATE] 12:27"
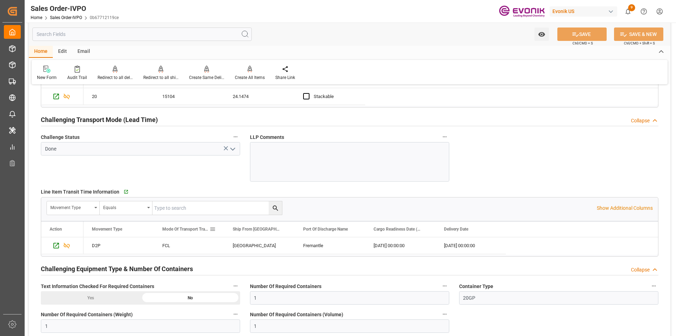
scroll to position [1131, 0]
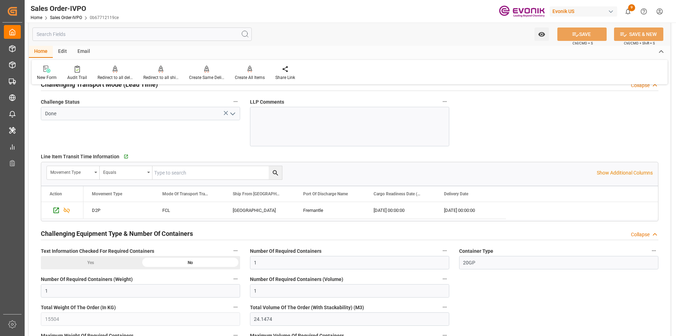
click at [614, 172] on p "Show Additional Columns" at bounding box center [625, 172] width 56 height 7
click at [56, 207] on icon "Press SPACE to select this row." at bounding box center [55, 209] width 7 height 7
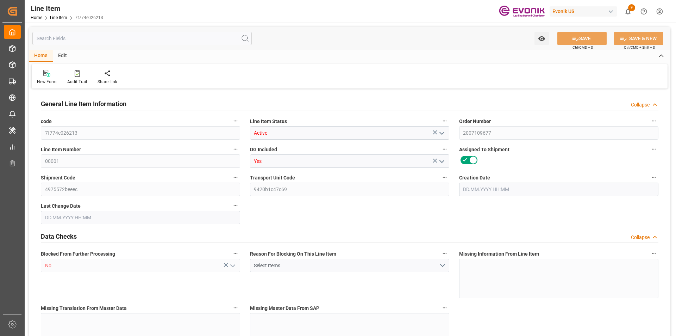
type input "20"
type input "15104"
type input "13760"
type input "24.1474"
type input "80"
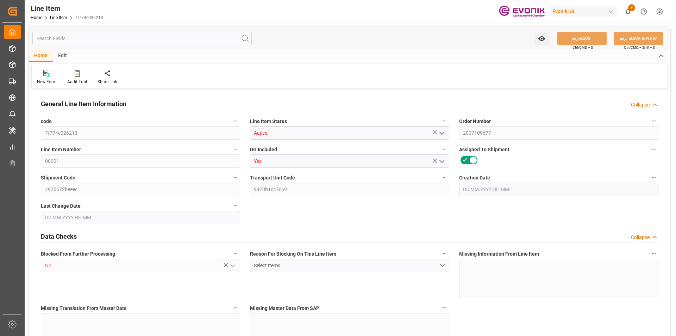
type input "107052.8"
type input "80"
type input "15104"
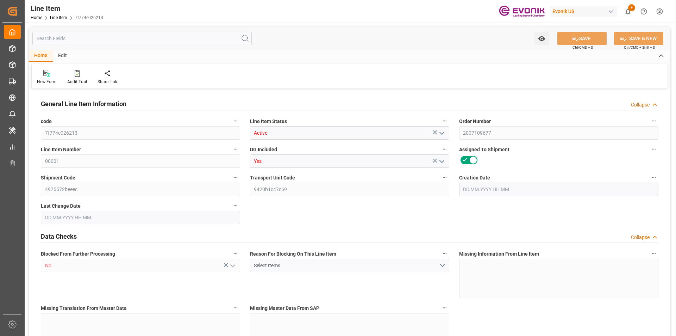
type input "15504"
type input "13760"
type input "24.1474"
type input "24147.36"
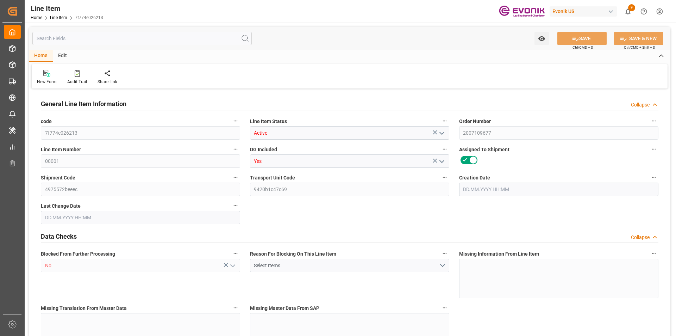
type input "0"
type input "12.08.2025 16:15"
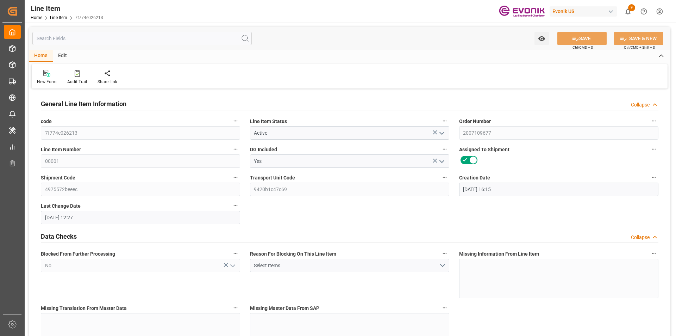
type input "22.08.2025 12:27"
type input "07.10.2025"
type input "22.08.2025"
type input "15.08.2025"
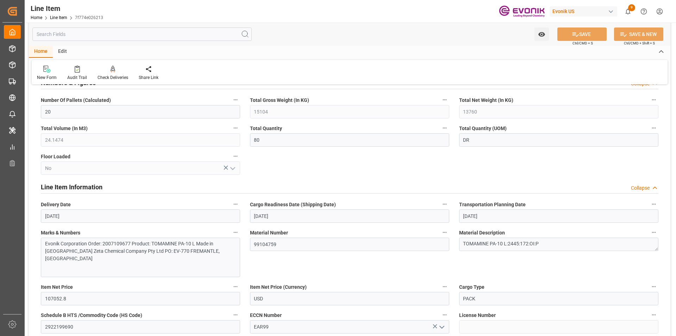
scroll to position [317, 0]
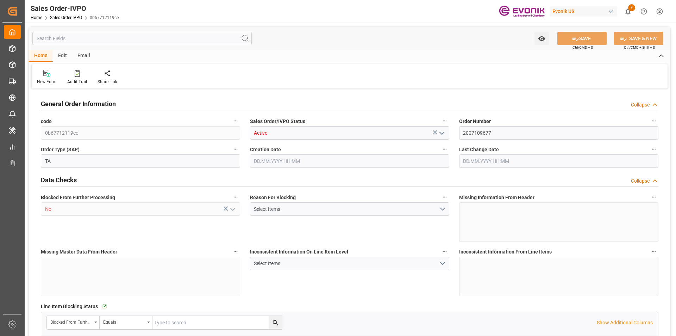
type input "AUFRE"
type input "0"
type input "1"
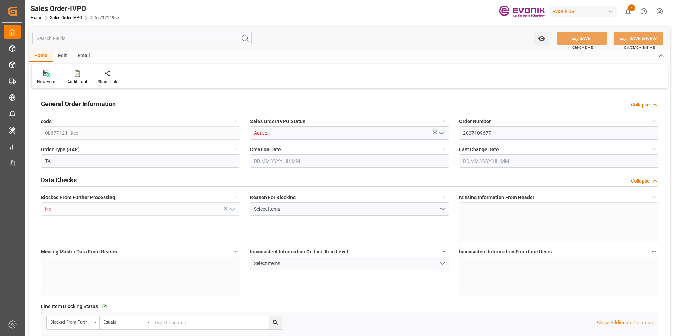
type input "15504"
type input "24.1474"
type input "17000"
type input "30"
type input "[DATE] 16:15"
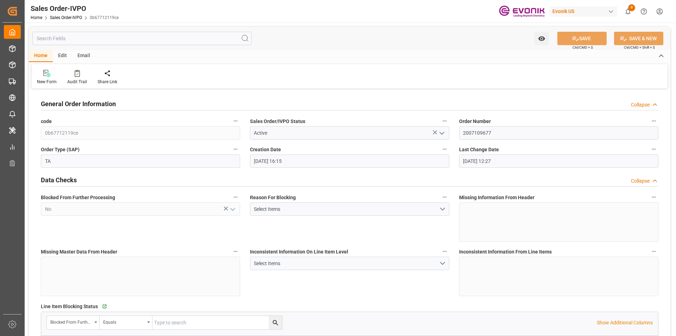
type input "[DATE] 12:27"
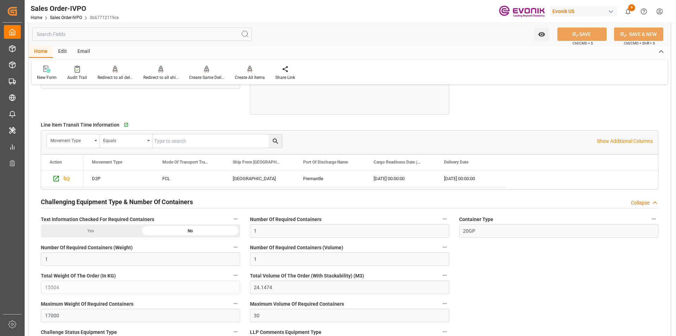
scroll to position [1268, 0]
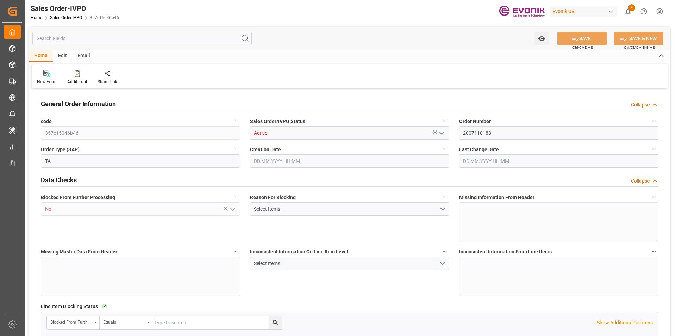
type input "COCTG"
type input "0"
type input "1"
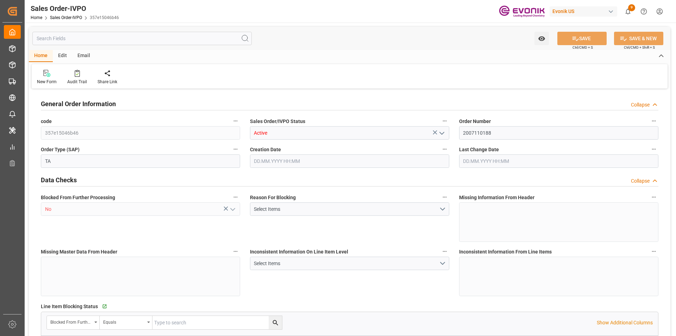
type input "18483.101"
type input "41.9952"
type input "19000"
type input "60"
type input "25.07.2025 14:54"
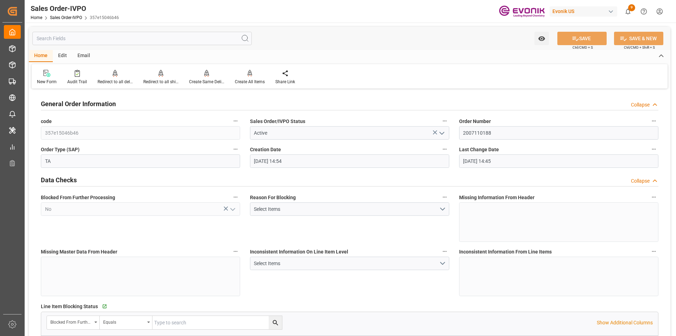
type input "08.09.2025 14:45"
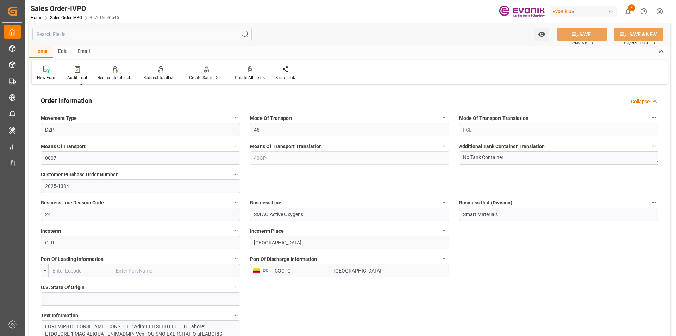
scroll to position [211, 0]
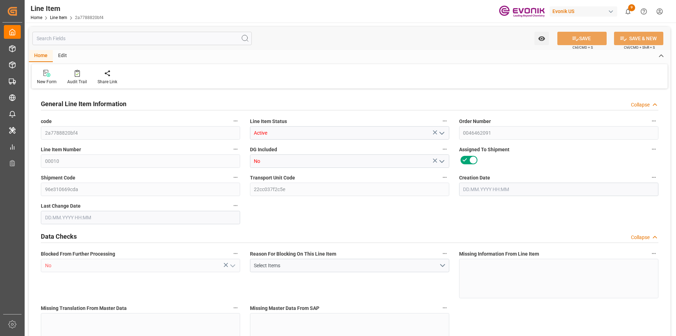
type input "6"
type input "6030.6"
type input "5700"
type input "8.3505"
type input "6"
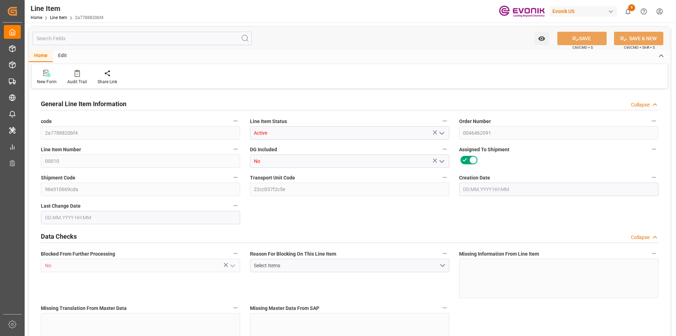
type input "44403"
type input "6"
type input "5700"
type input "6030.6"
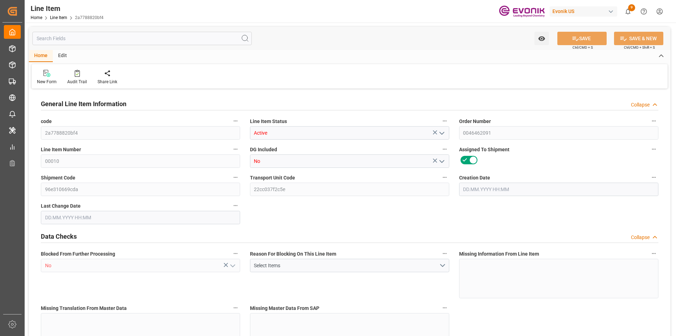
type input "6030.6"
type input "5700"
type input "8.3505"
type input "8350.5"
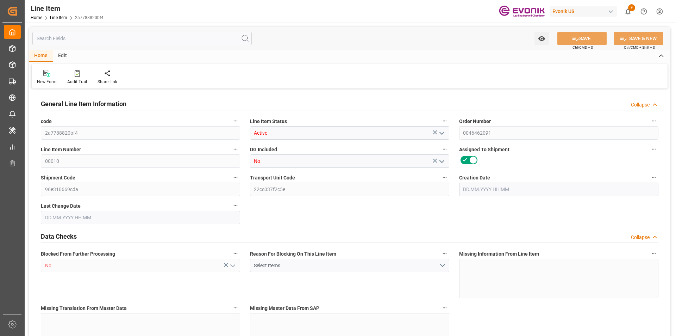
type input "0"
type input "16.07.2025 19:41"
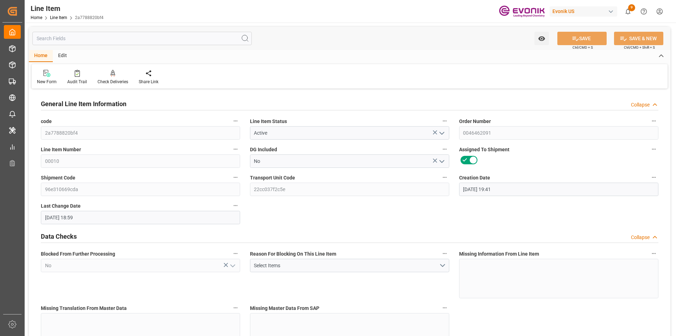
type input "15.08.2025 18:59"
type input "01.11.2025"
type input "17.09.2025"
type input "10.09.2025"
click at [85, 38] on input "text" at bounding box center [141, 38] width 219 height 13
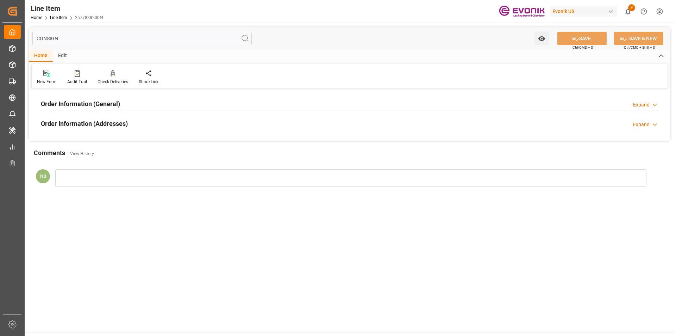
click at [160, 123] on div "Order Information (Addresses) Expand" at bounding box center [350, 122] width 618 height 13
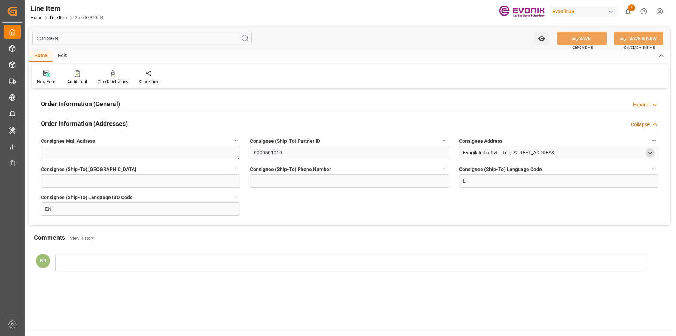
click at [651, 153] on polyline "open menu" at bounding box center [650, 152] width 3 height 1
click at [124, 36] on input "CONSIGN" at bounding box center [141, 38] width 219 height 13
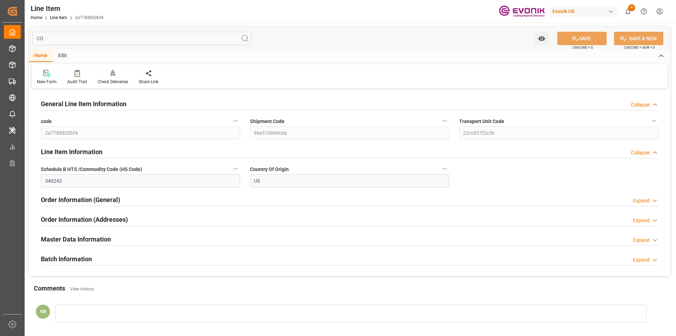
type input "C"
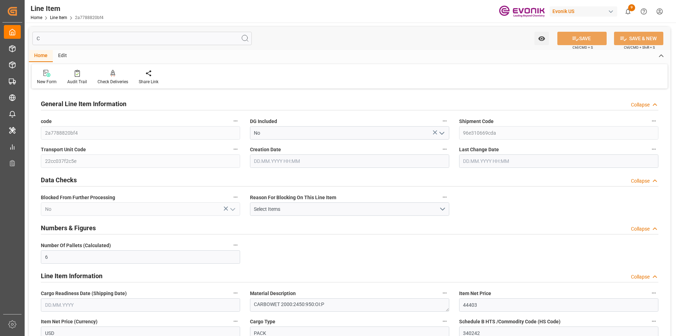
type input "16.07.2025 19:41"
type input "15.08.2025 18:59"
type input "17.09.2025"
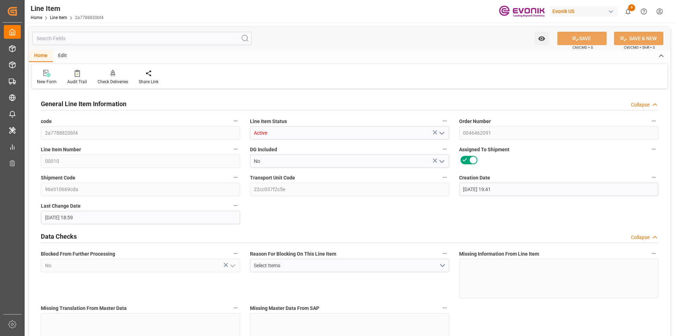
type input "6030.6"
type input "5700"
type input "8.3505"
type input "6"
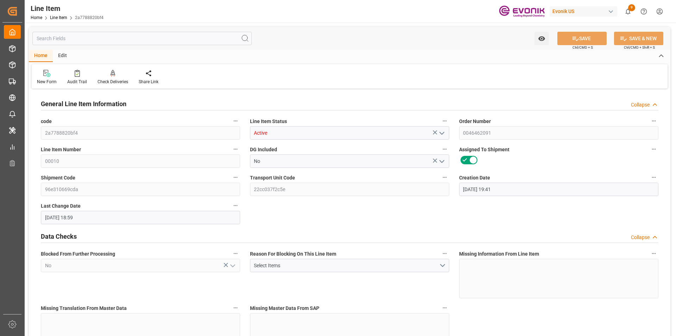
type input "5700"
type input "6030.6"
type input "5700"
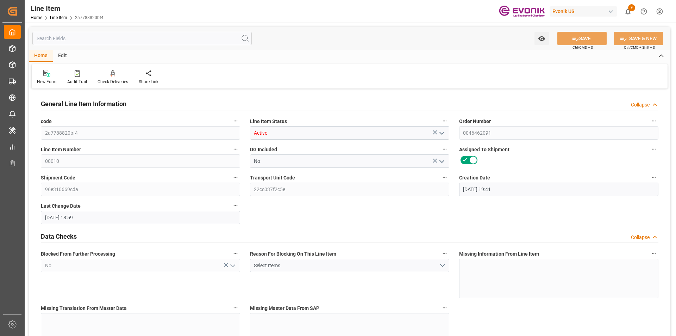
type input "8.3505"
type input "8350.5"
type input "0"
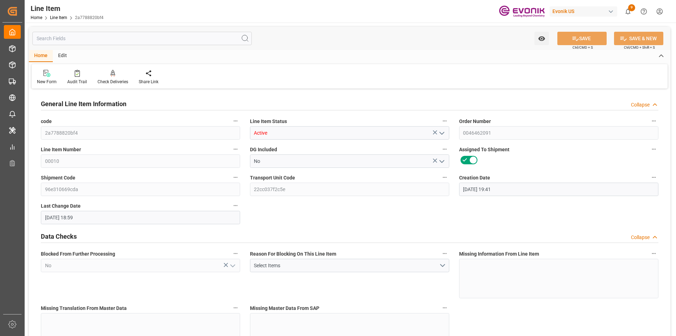
type input "0"
type input "01.11.2025"
type input "10.09.2025"
click at [294, 55] on div "Home Edit" at bounding box center [350, 56] width 642 height 12
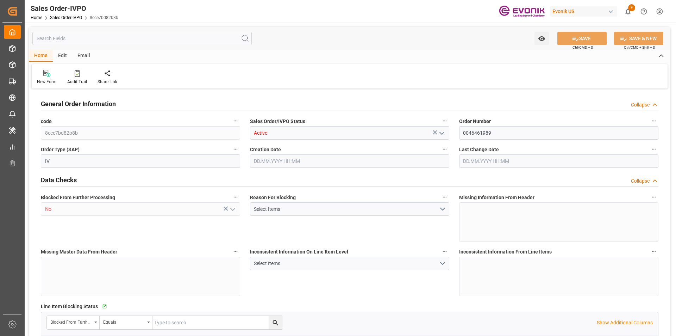
type input "BRSSZ"
type input "0"
type input "1"
type input "4236"
type input "[DATE] 17:25"
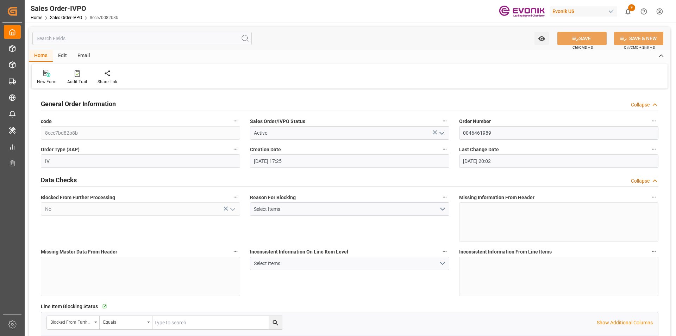
type input "[DATE] 20:02"
click at [647, 104] on div "Collapse" at bounding box center [640, 104] width 19 height 7
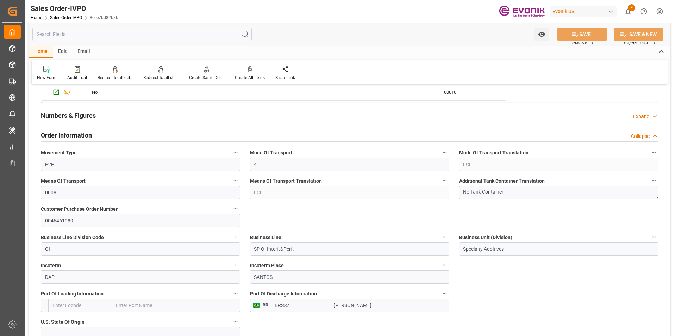
scroll to position [247, 0]
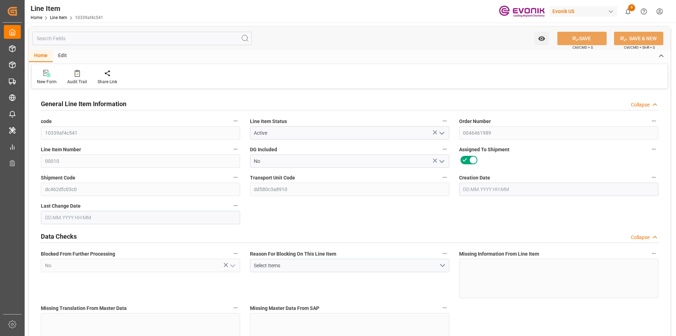
type input "4"
type input "4236"
type input "4000"
type input "5.472"
type input "4"
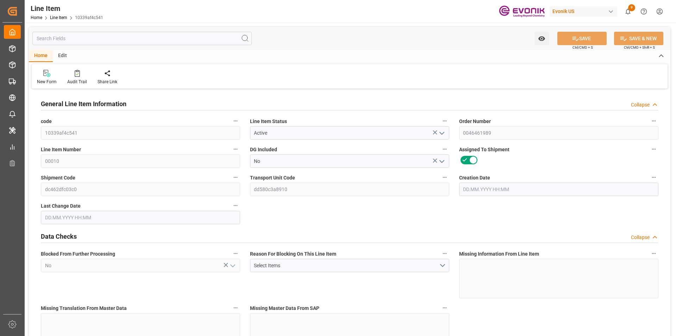
type input "55600"
type input "4"
type input "4000"
type input "4236"
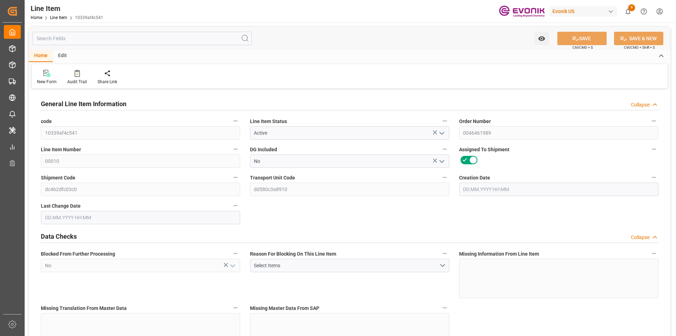
type input "4236"
type input "4000"
type input "5.472"
type input "5472"
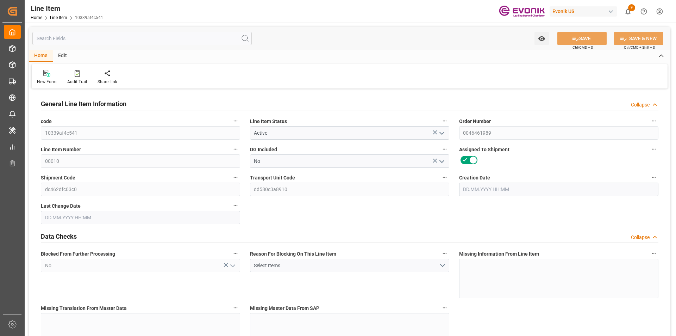
type input "0"
type input "14.08.2025 17:25"
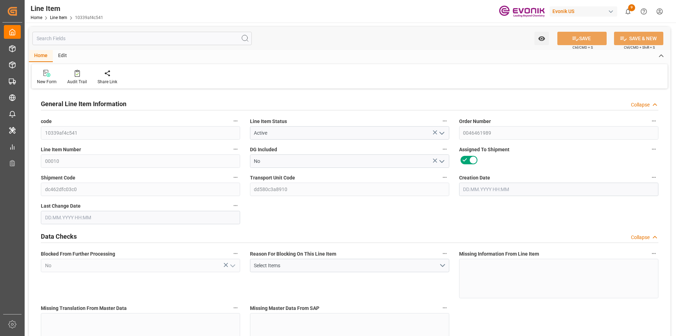
type input "15.08.2025 20:02"
type input "15.10.2025"
type input "15.09.2025"
type input "08.09.2025"
click at [67, 38] on input "text" at bounding box center [141, 38] width 219 height 13
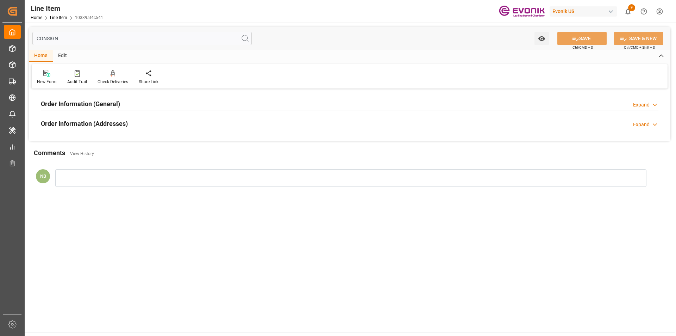
type input "CONSIGN"
click at [157, 120] on div "Order Information (Addresses) Expand" at bounding box center [350, 122] width 618 height 13
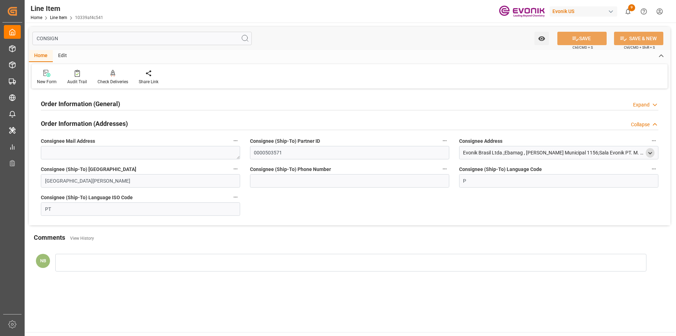
click at [652, 152] on polyline "open menu" at bounding box center [650, 152] width 3 height 1
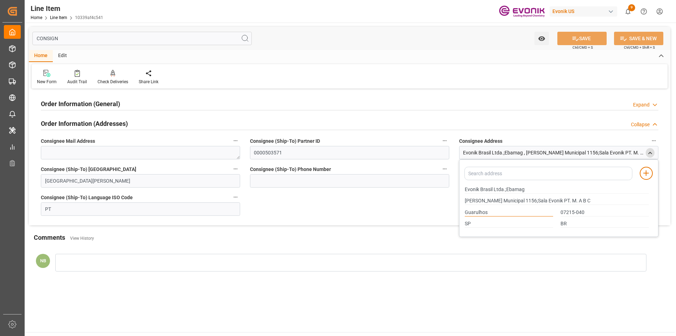
click at [481, 209] on input "Guarulhos" at bounding box center [509, 213] width 88 height 8
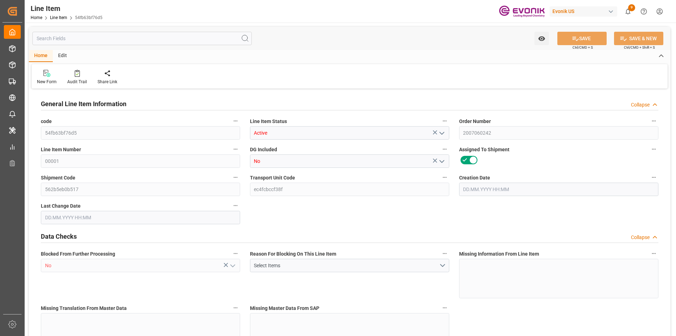
type input "3"
type input "3003"
type input "2838"
type input "4.176"
type input "3"
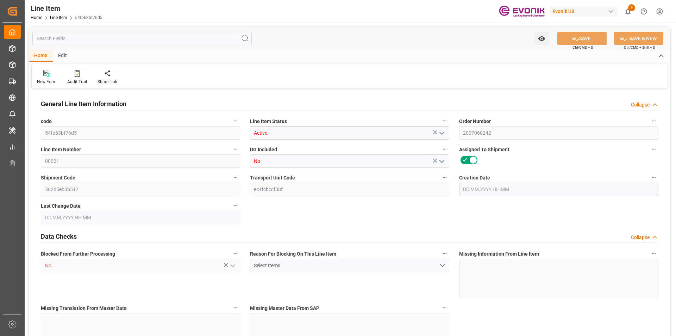
type input "12771"
type input "3"
type input "2838"
type input "3003"
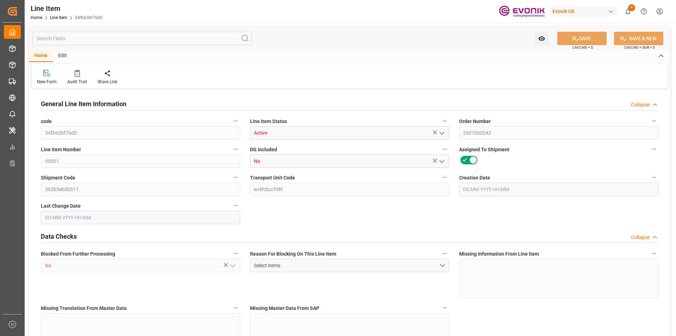
type input "3003"
type input "2838"
type input "4.176"
type input "4176"
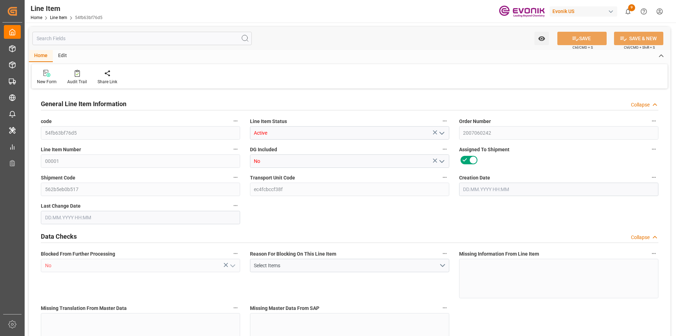
type input "0"
type input "[DATE] 19:48"
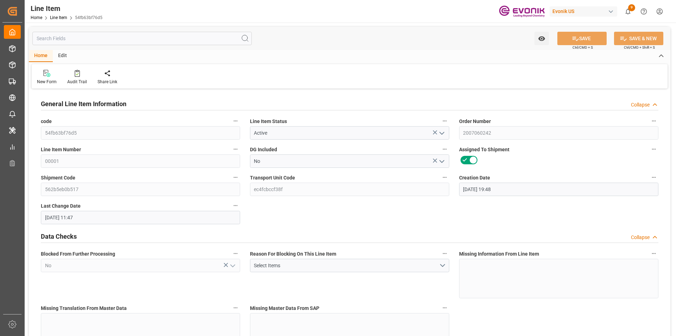
type input "[DATE] 11:47"
type input "[DATE]"
click at [123, 41] on input "text" at bounding box center [141, 38] width 219 height 13
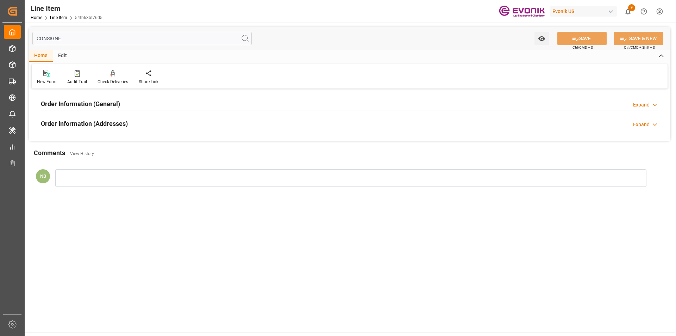
type input "CONSIGNE"
click at [111, 115] on div "Order Information (Addresses) Expand" at bounding box center [350, 124] width 628 height 20
click at [115, 123] on h2 "Order Information (Addresses)" at bounding box center [84, 124] width 87 height 10
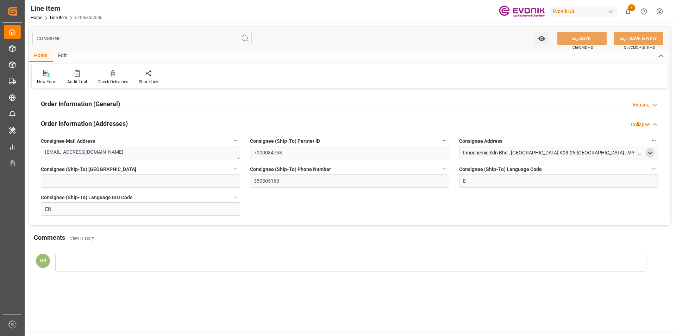
click at [651, 153] on icon "open menu" at bounding box center [650, 153] width 6 height 6
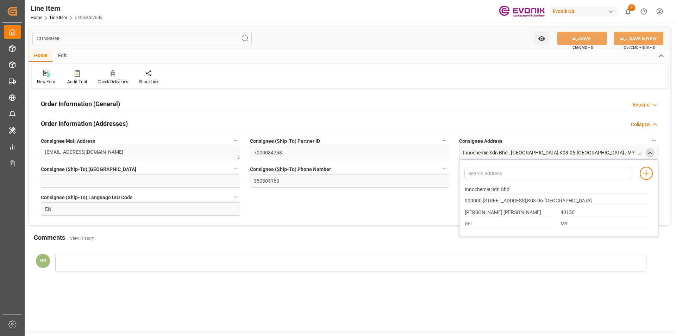
click at [95, 101] on h2 "Order Information (General)" at bounding box center [80, 104] width 79 height 10
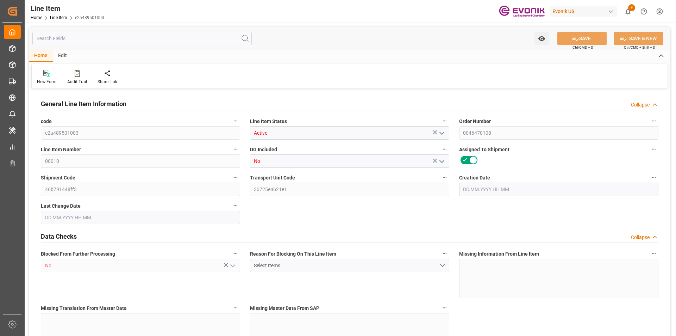
type input "2"
type input "1708"
type input "1632"
type input "2.3098"
type input "8"
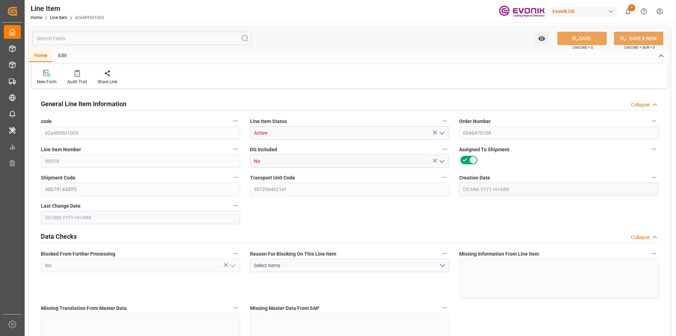
type input "9547.2"
type input "8"
type input "1708"
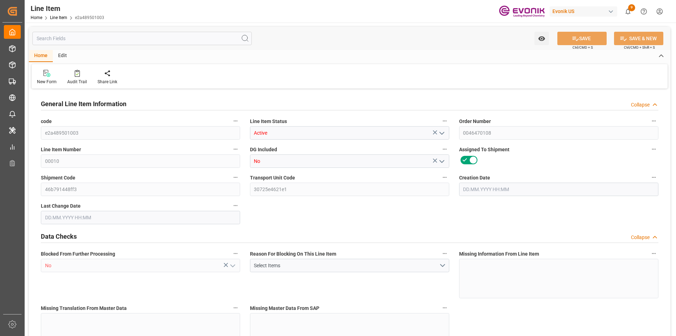
type input "1753.4"
type input "1632"
type input "2.3098"
type input "2309.8"
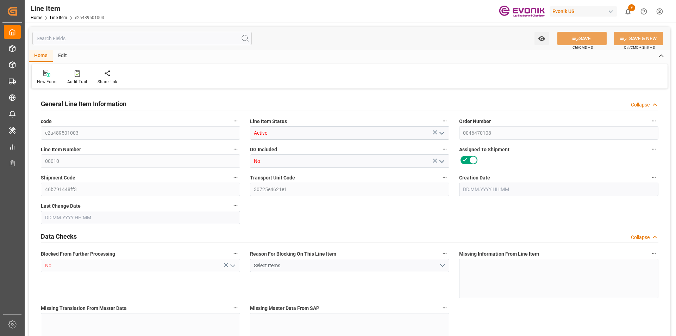
type input "0"
type input "[DATE] 11:53"
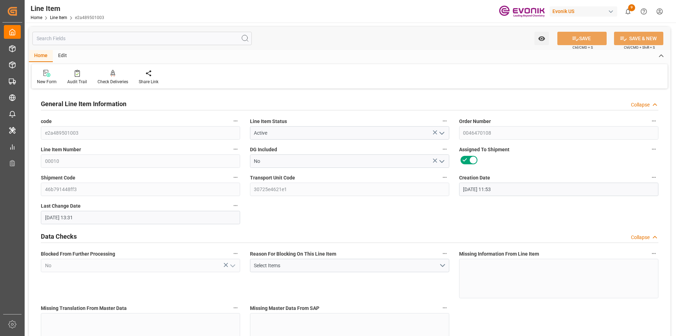
type input "[DATE] 13:31"
type input "15.11.2025"
type input "16.09.2025"
type input "09.09.2025"
click at [66, 37] on input "text" at bounding box center [141, 38] width 219 height 13
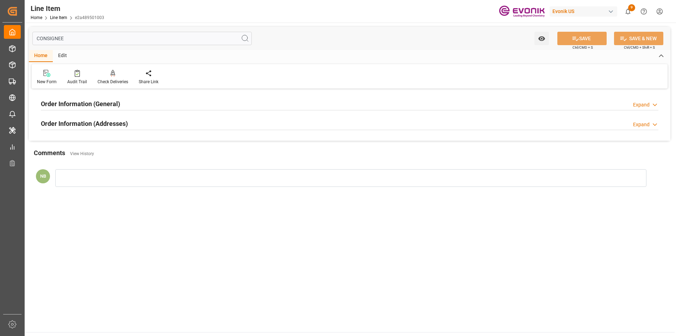
type input "CONSIGNEE"
click at [116, 117] on div "Order Information (Addresses)" at bounding box center [84, 122] width 87 height 13
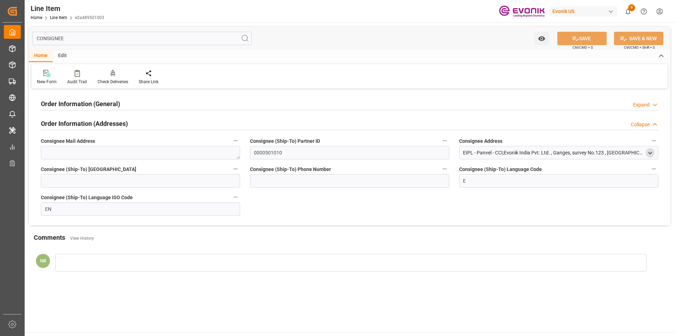
click at [652, 152] on icon "open menu" at bounding box center [650, 153] width 6 height 6
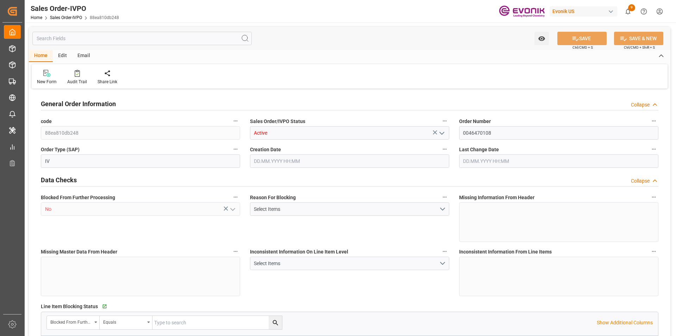
type input "INNSA"
type input "0"
type input "1"
type input "1753.4"
type input "[DATE] 11:53"
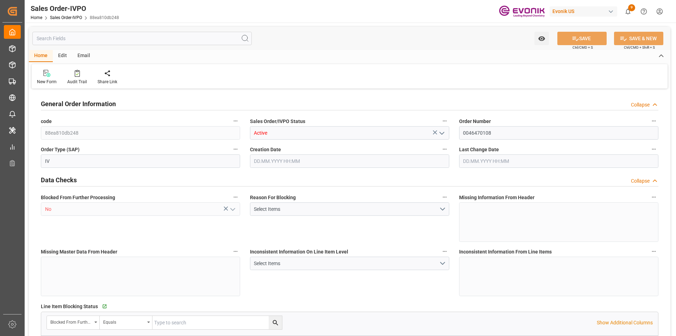
type input "[DATE] 13:31"
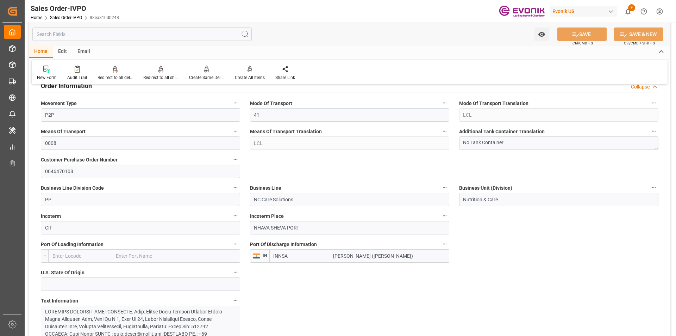
scroll to position [423, 0]
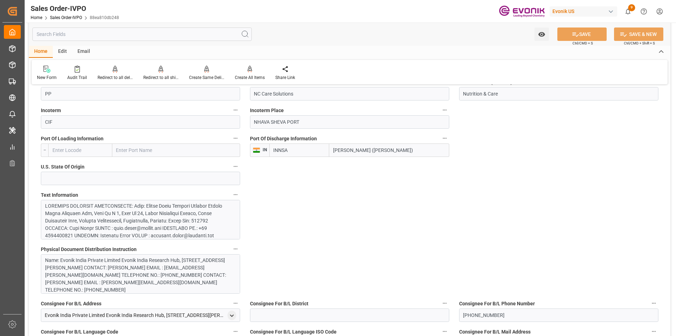
click at [153, 216] on div at bounding box center [138, 298] width 186 height 192
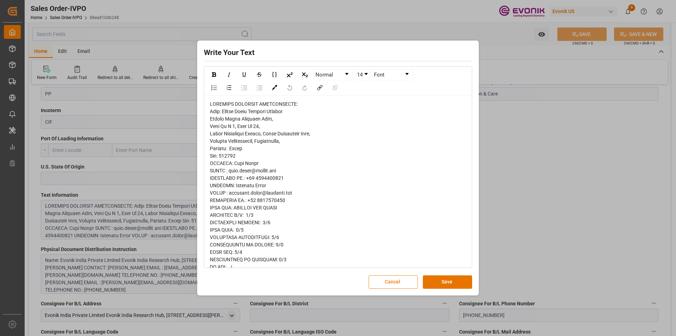
click at [395, 285] on button "Cancel" at bounding box center [393, 281] width 49 height 13
